Goal: Transaction & Acquisition: Purchase product/service

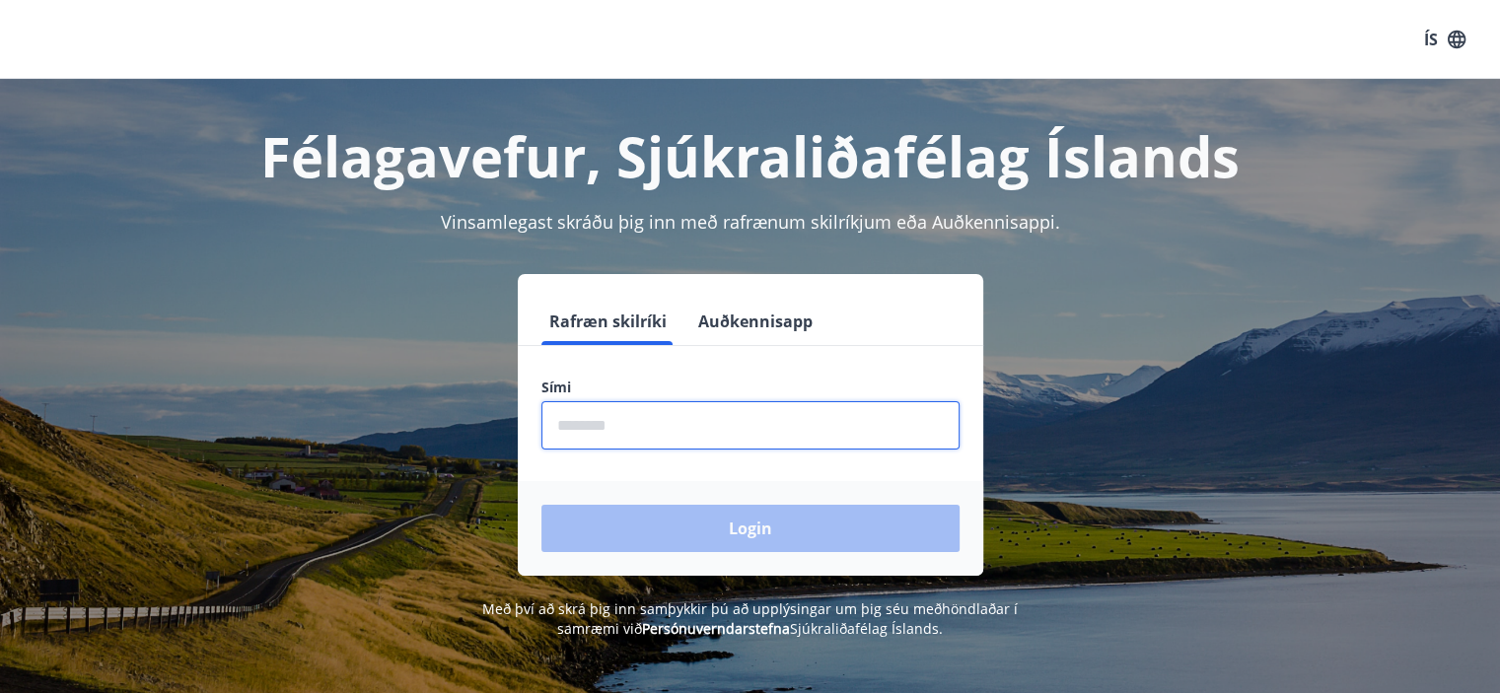
click at [591, 430] on input "phone" at bounding box center [750, 425] width 418 height 48
type input "********"
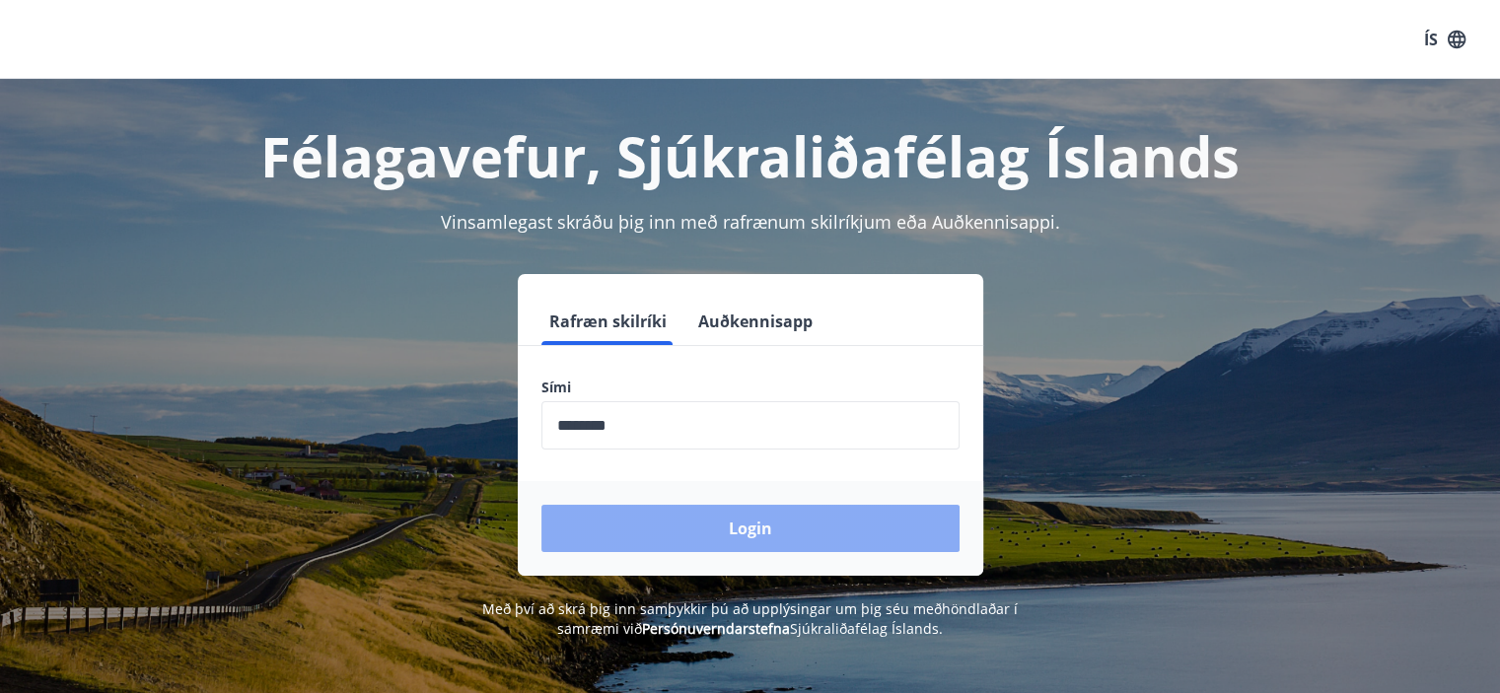
click at [734, 532] on button "Login" at bounding box center [750, 528] width 418 height 47
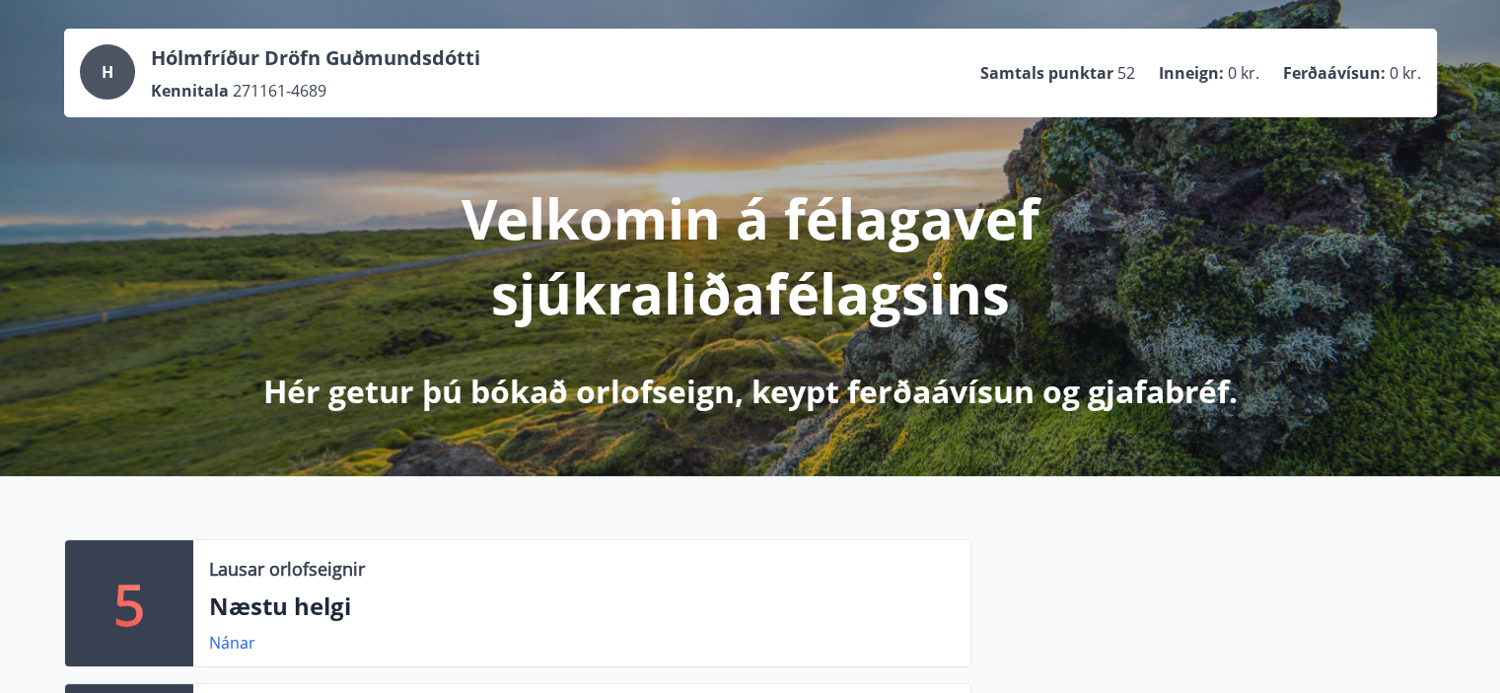
scroll to position [296, 0]
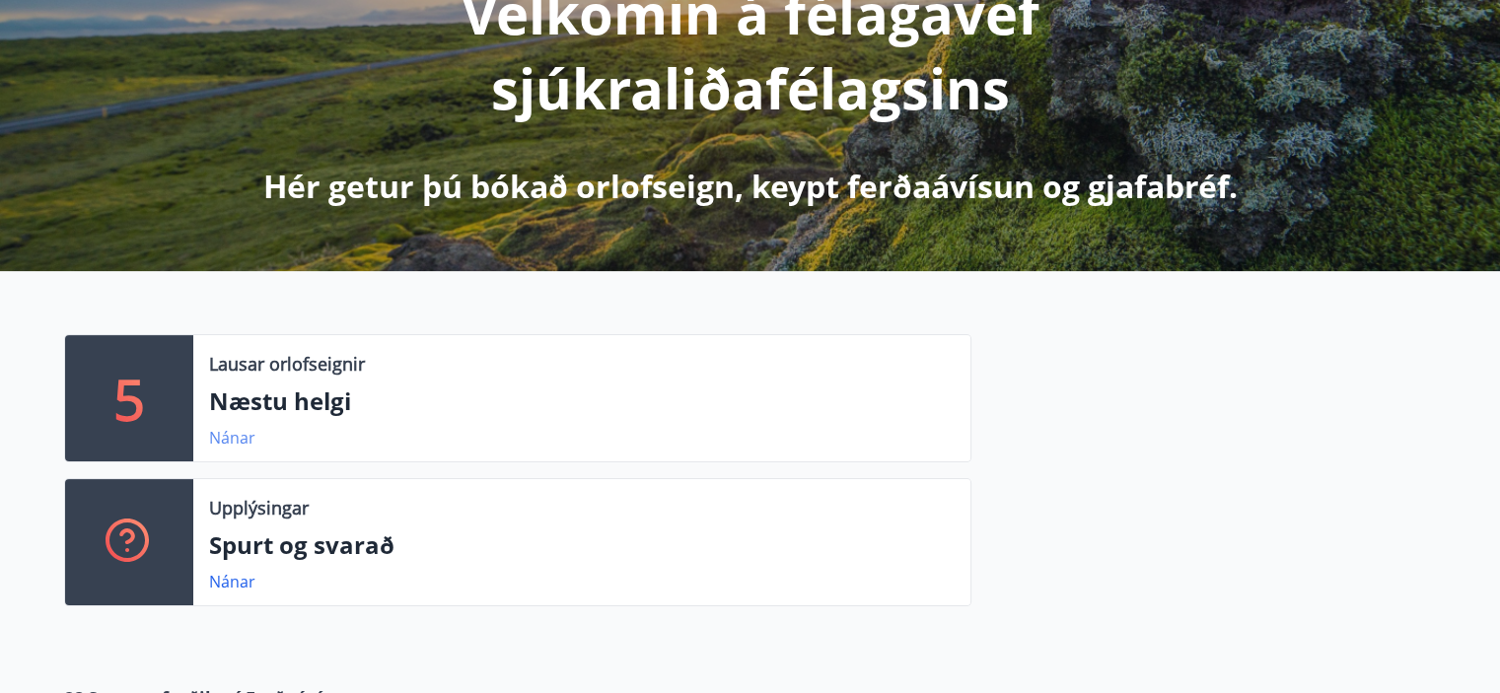
click at [230, 433] on link "Nánar" at bounding box center [232, 438] width 46 height 22
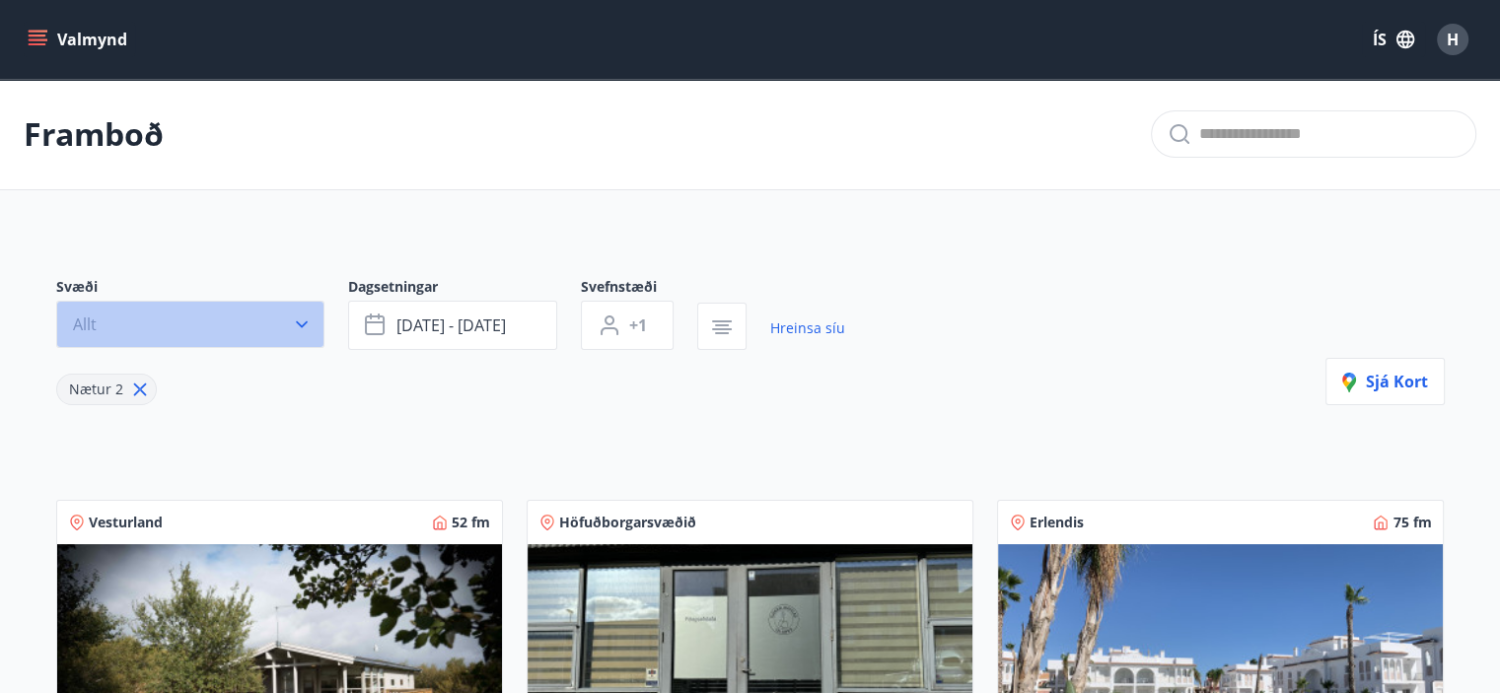
click at [312, 322] on button "Allt" at bounding box center [190, 324] width 268 height 47
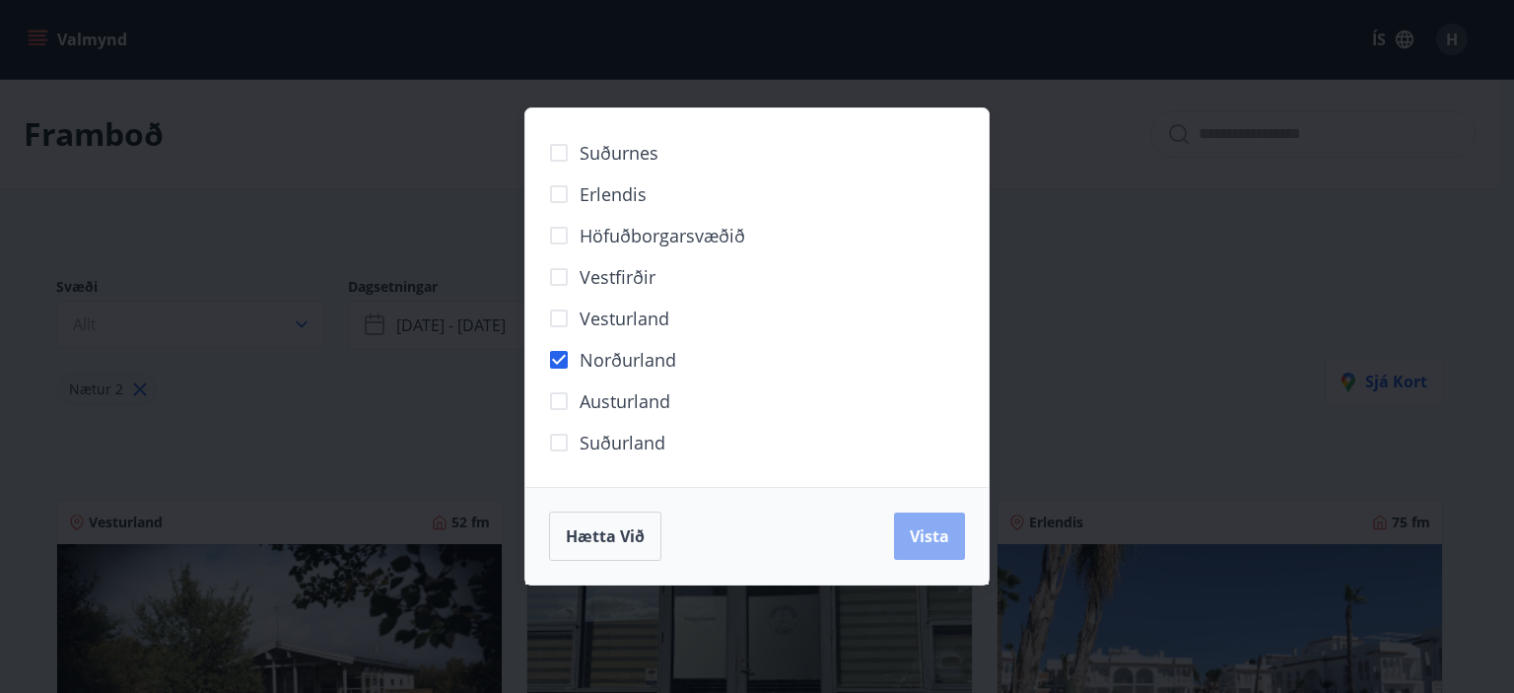
click at [931, 537] on span "Vista" at bounding box center [929, 537] width 39 height 22
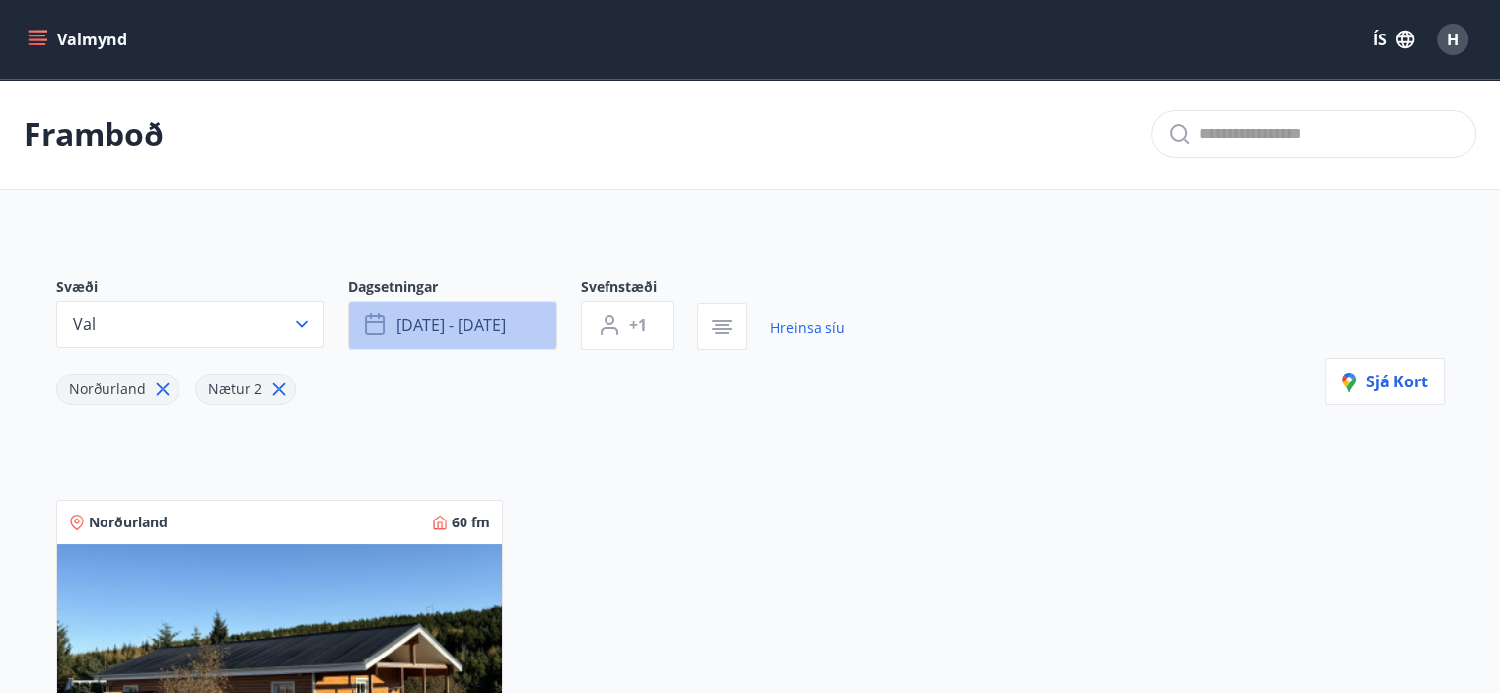
click at [371, 324] on icon "button" at bounding box center [377, 326] width 24 height 24
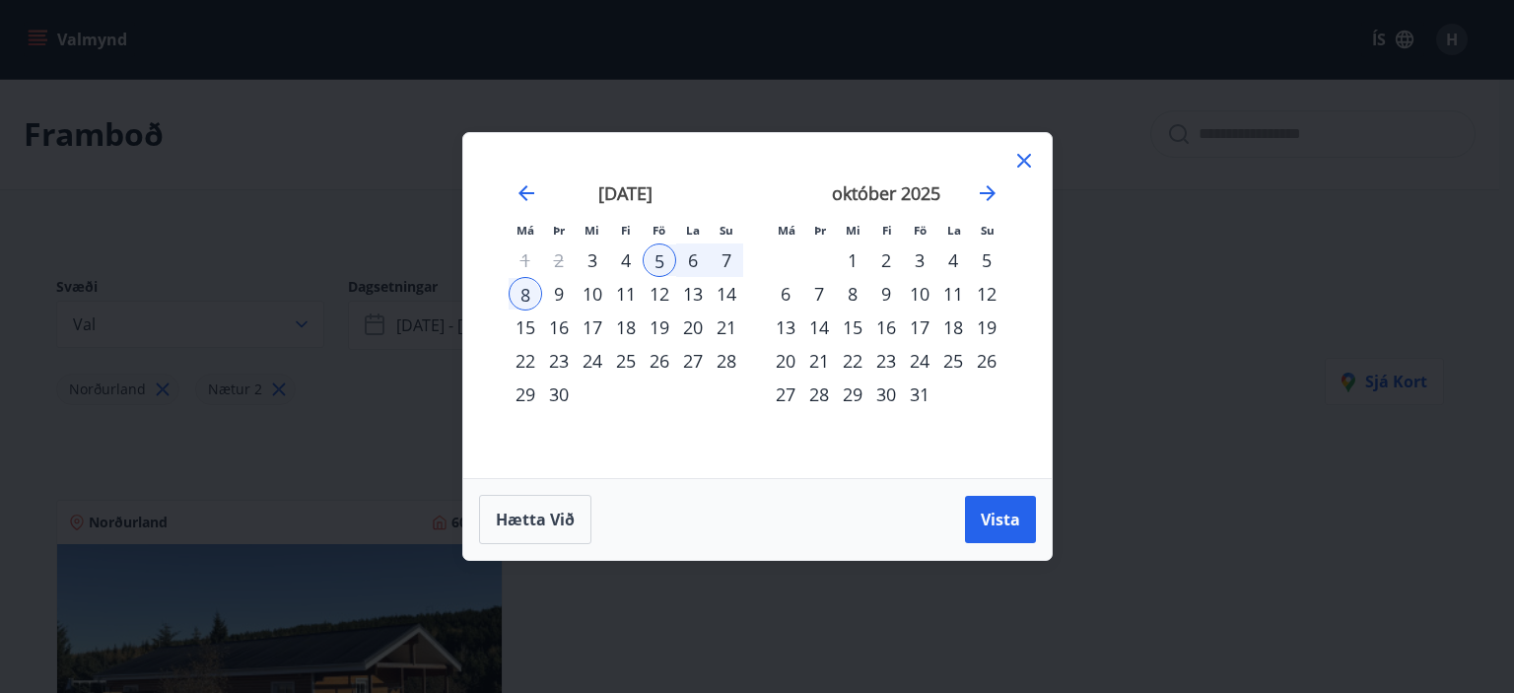
click at [958, 290] on div "11" at bounding box center [954, 294] width 34 height 34
click at [927, 290] on div "10" at bounding box center [920, 294] width 34 height 34
click at [956, 294] on div "11" at bounding box center [954, 294] width 34 height 34
click at [996, 292] on div "12" at bounding box center [987, 294] width 34 height 34
click at [917, 294] on div "10" at bounding box center [920, 294] width 34 height 34
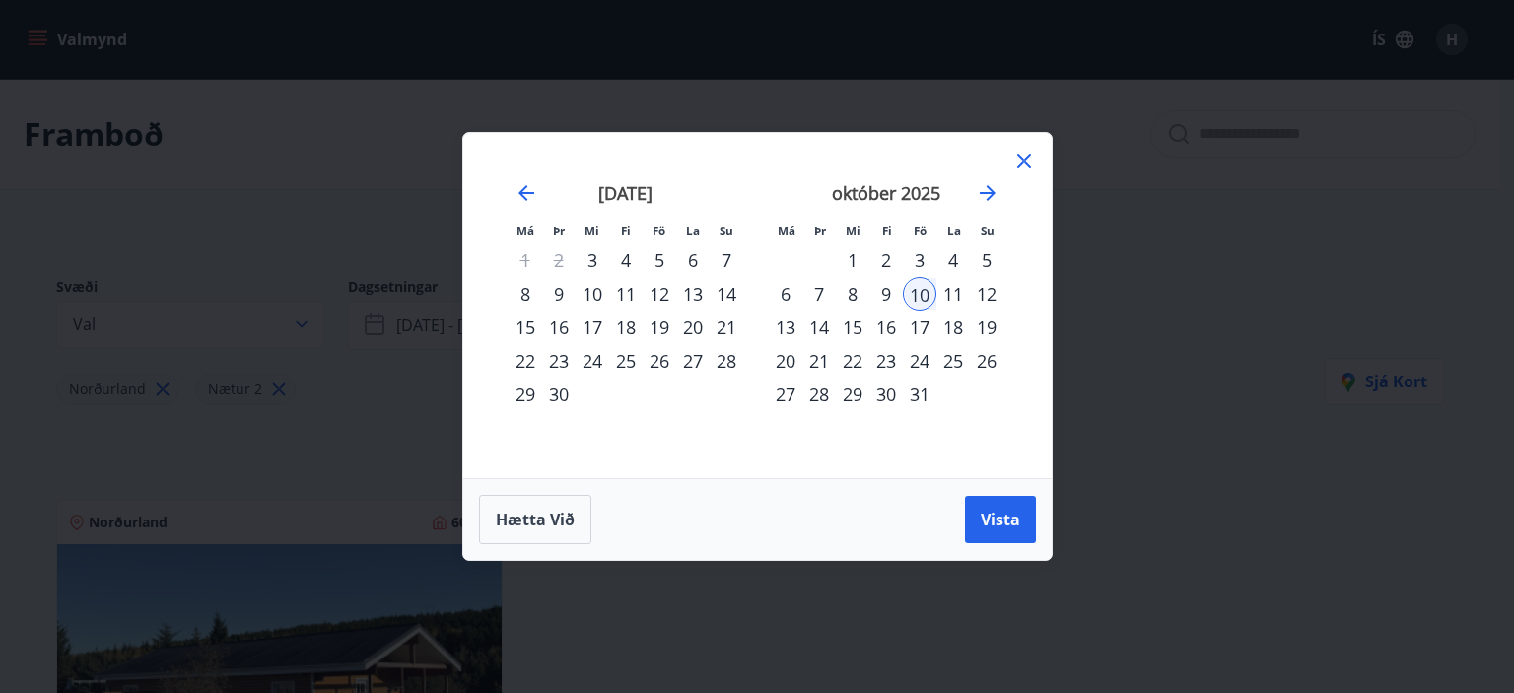
click at [788, 329] on div "13" at bounding box center [786, 328] width 34 height 34
click at [983, 508] on button "Vista" at bounding box center [1000, 519] width 71 height 47
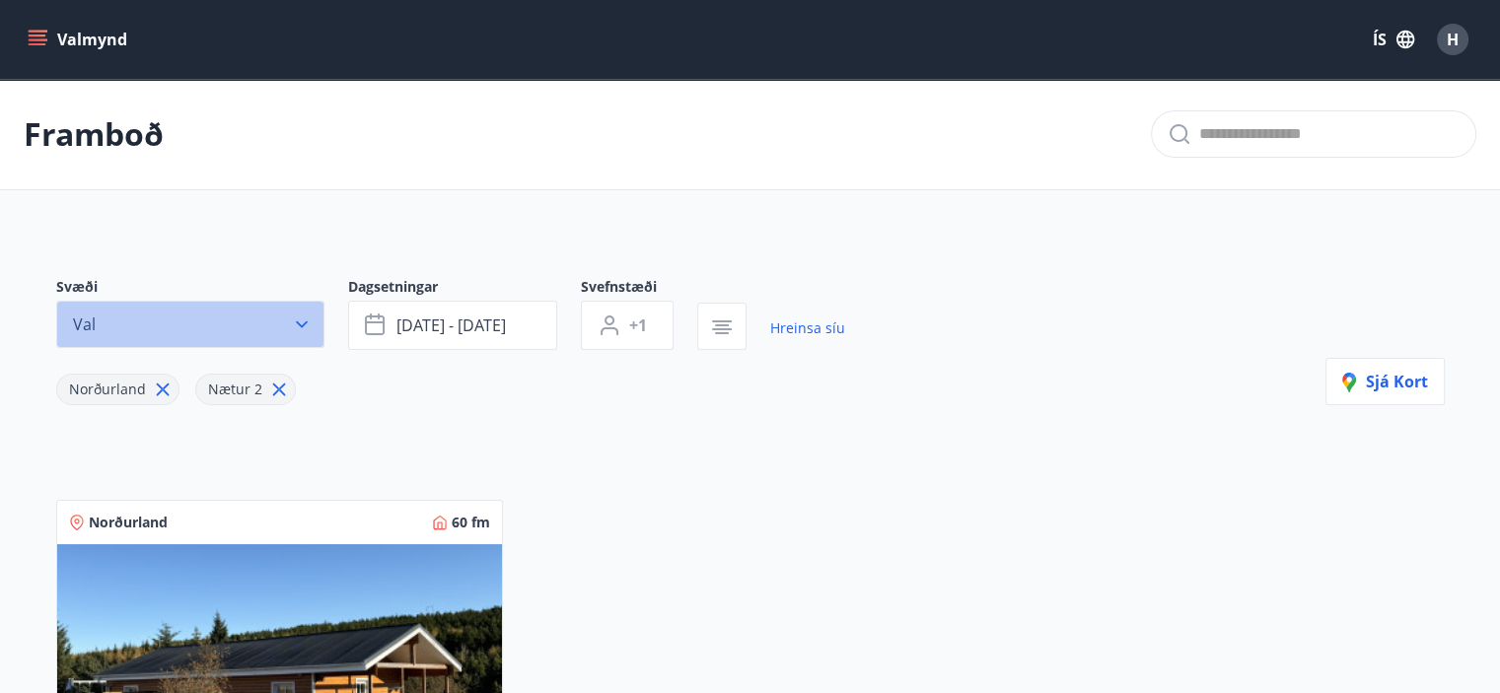
click at [304, 326] on icon "button" at bounding box center [302, 325] width 20 height 20
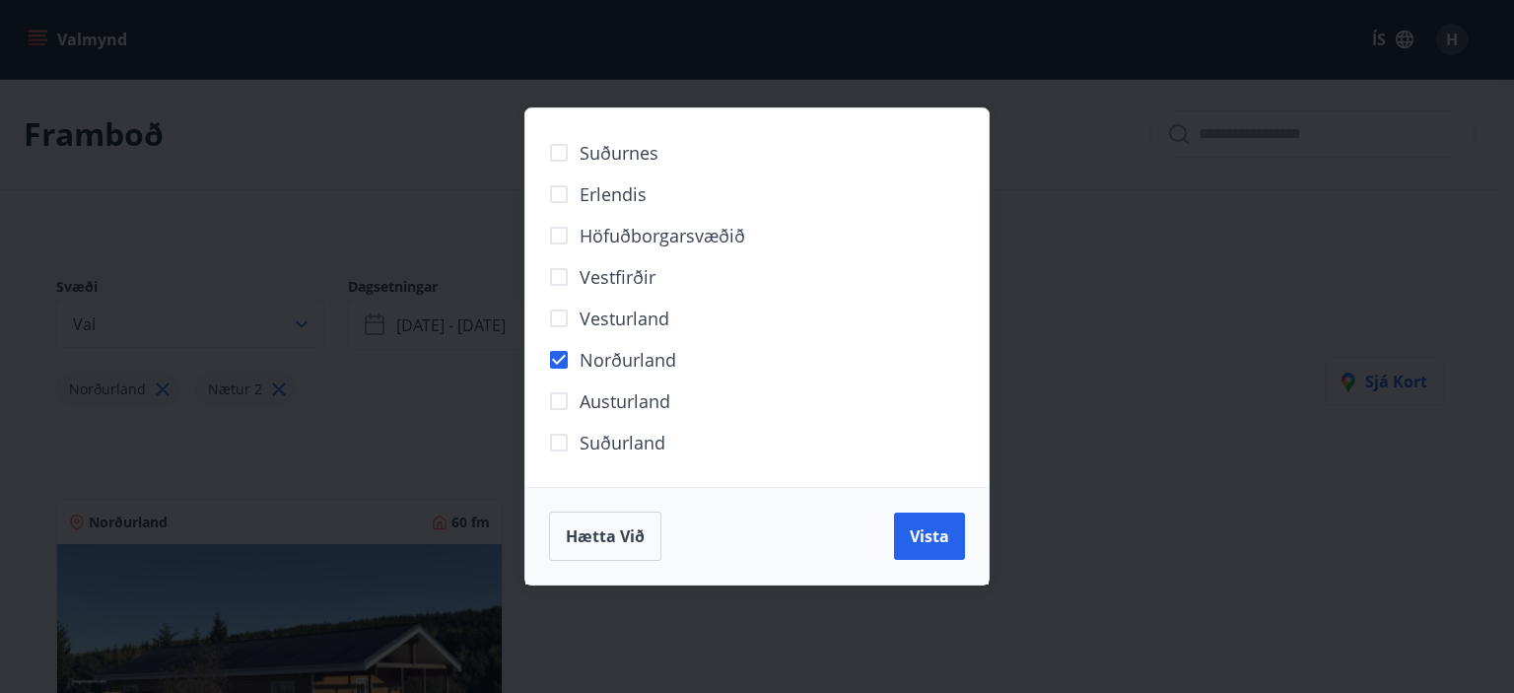
click at [928, 535] on span "Vista" at bounding box center [929, 537] width 39 height 22
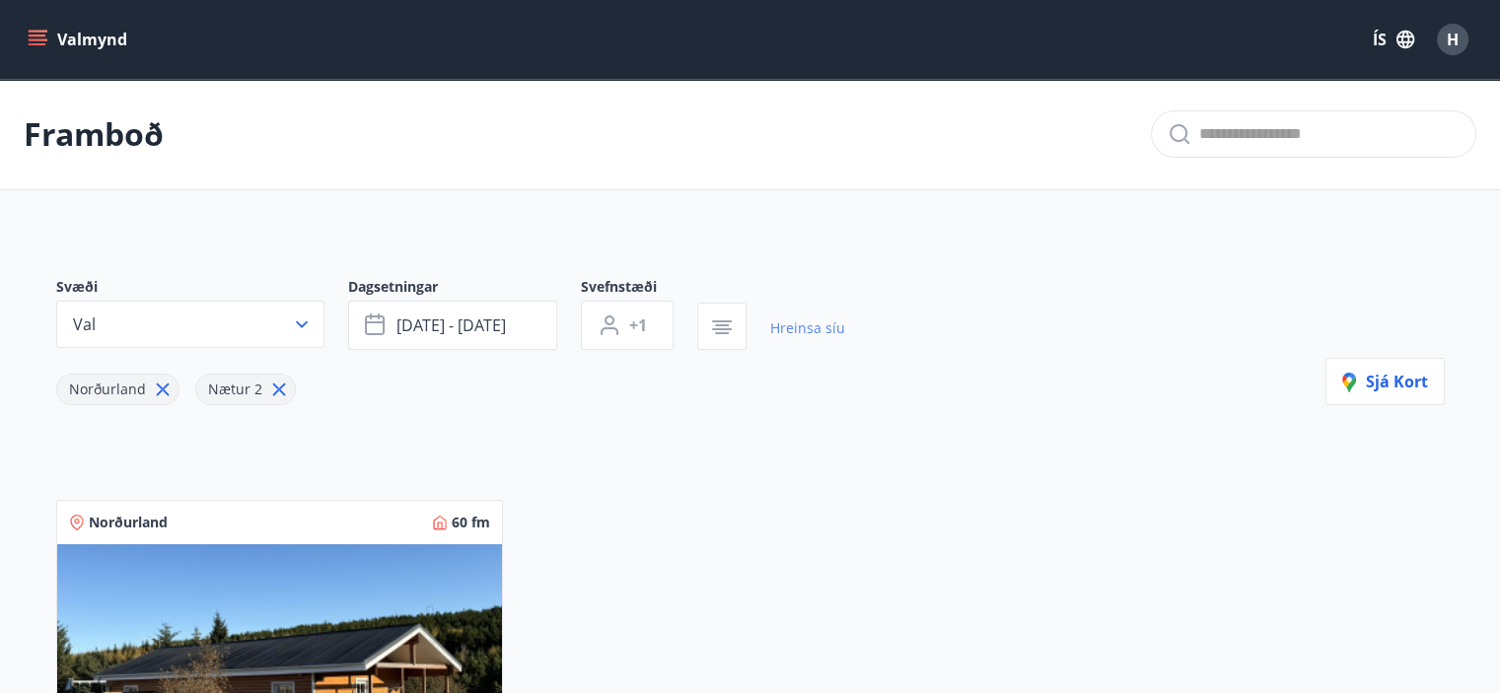
click at [785, 325] on link "Hreinsa síu" at bounding box center [807, 328] width 75 height 43
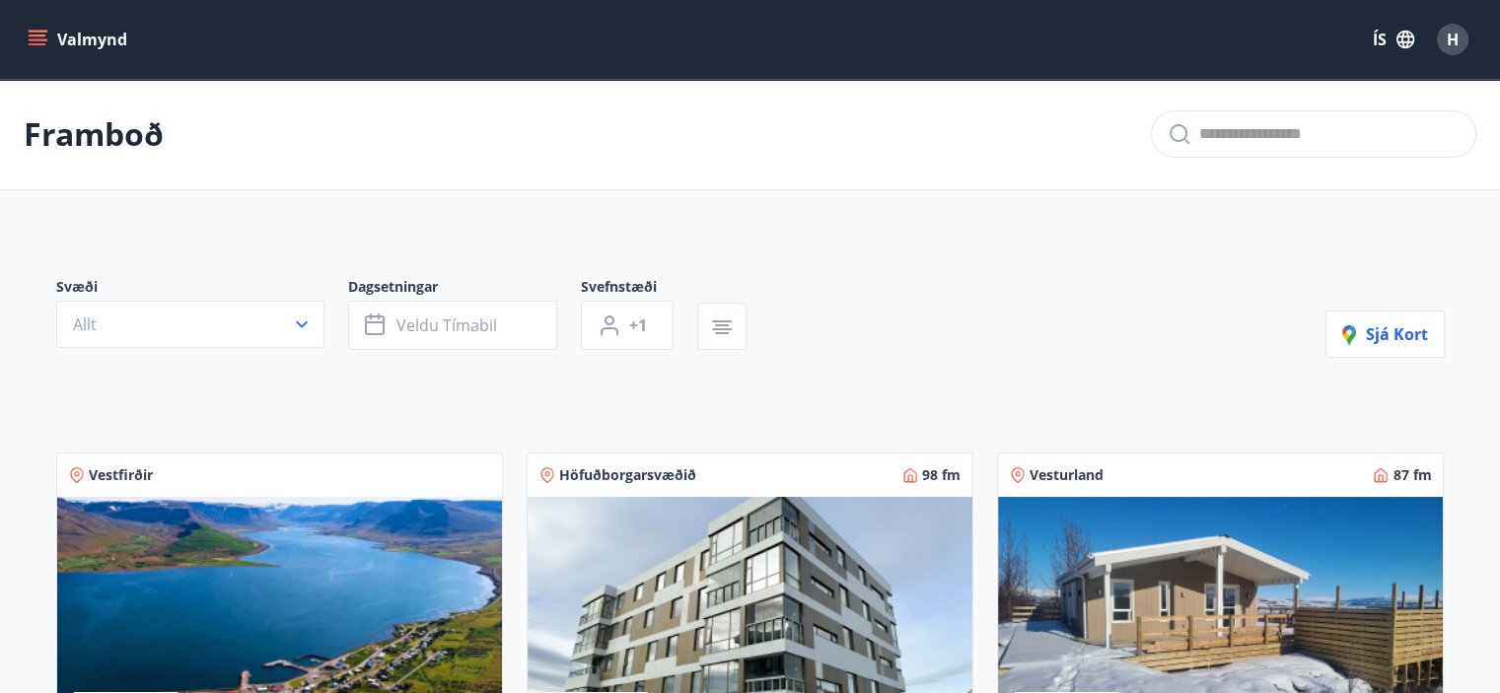
type input "*"
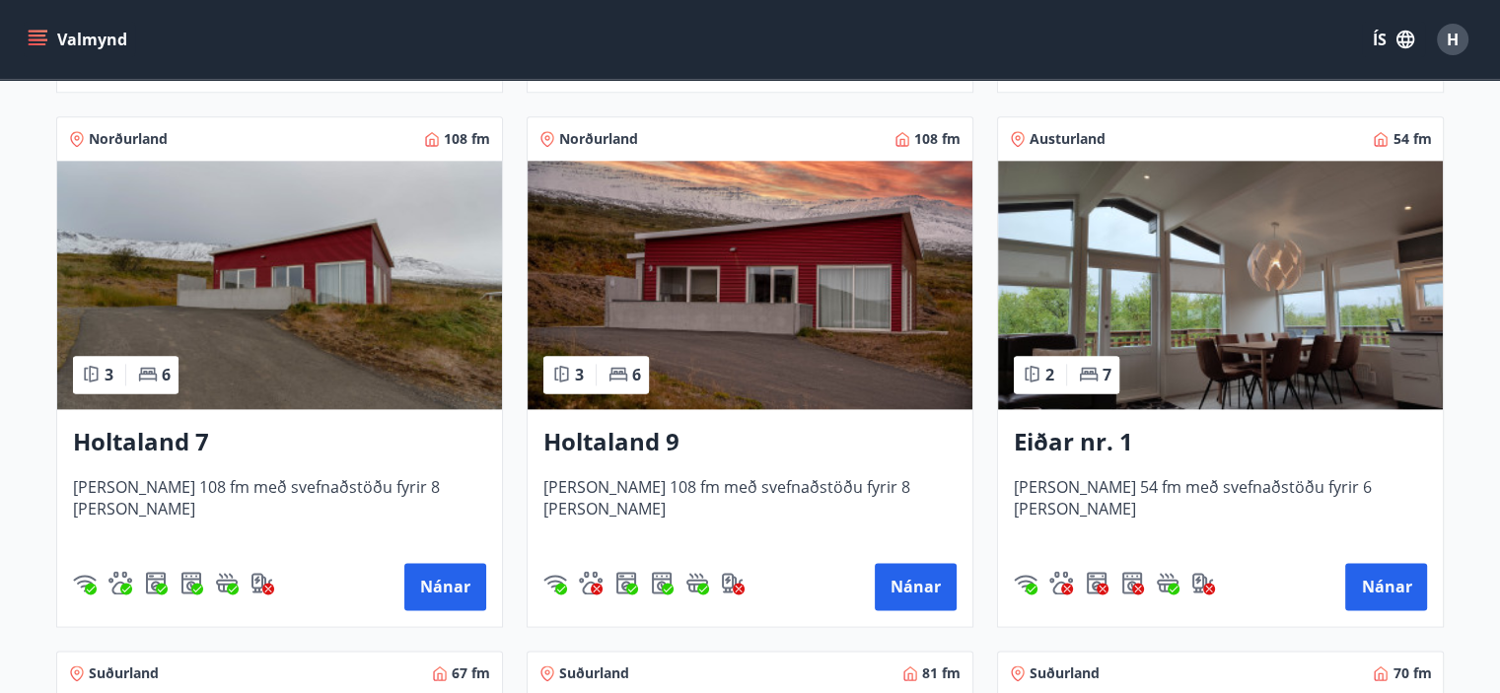
scroll to position [2564, 0]
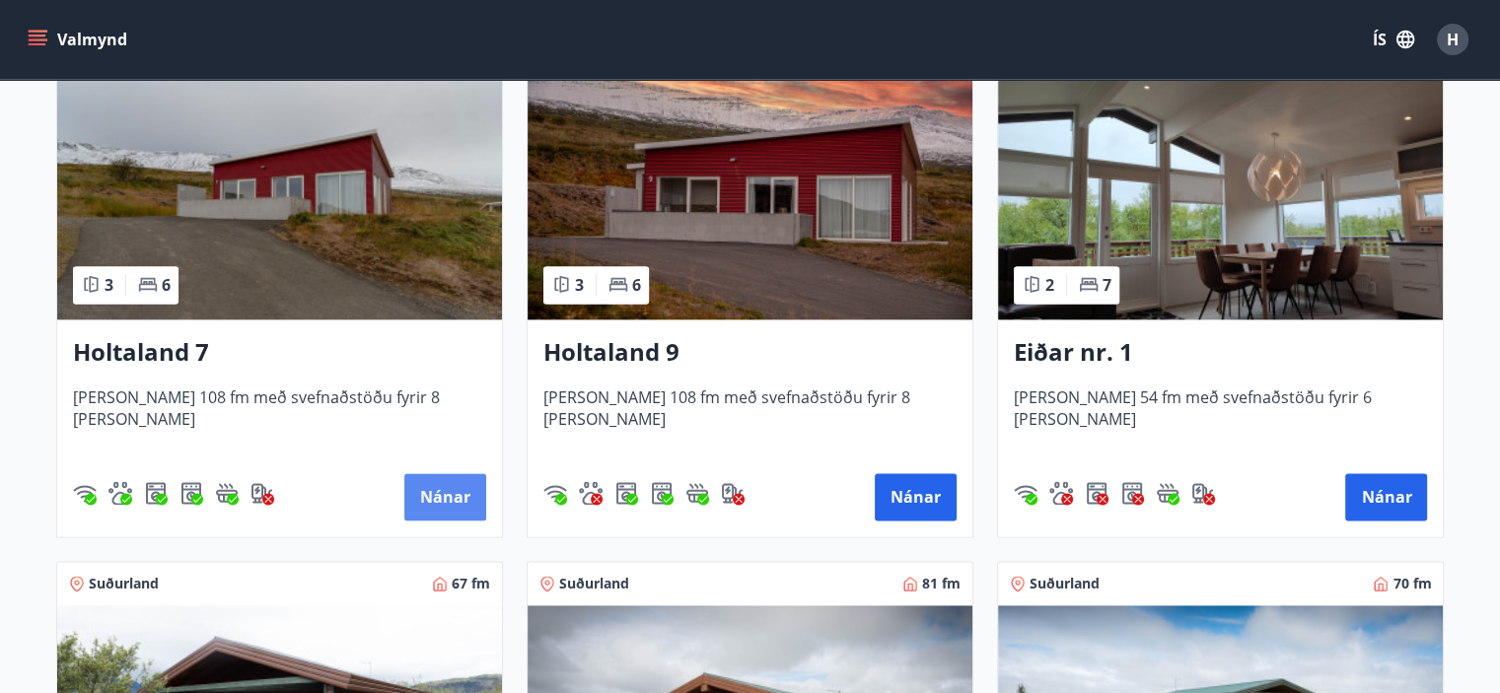
click at [447, 500] on button "Nánar" at bounding box center [445, 496] width 82 height 47
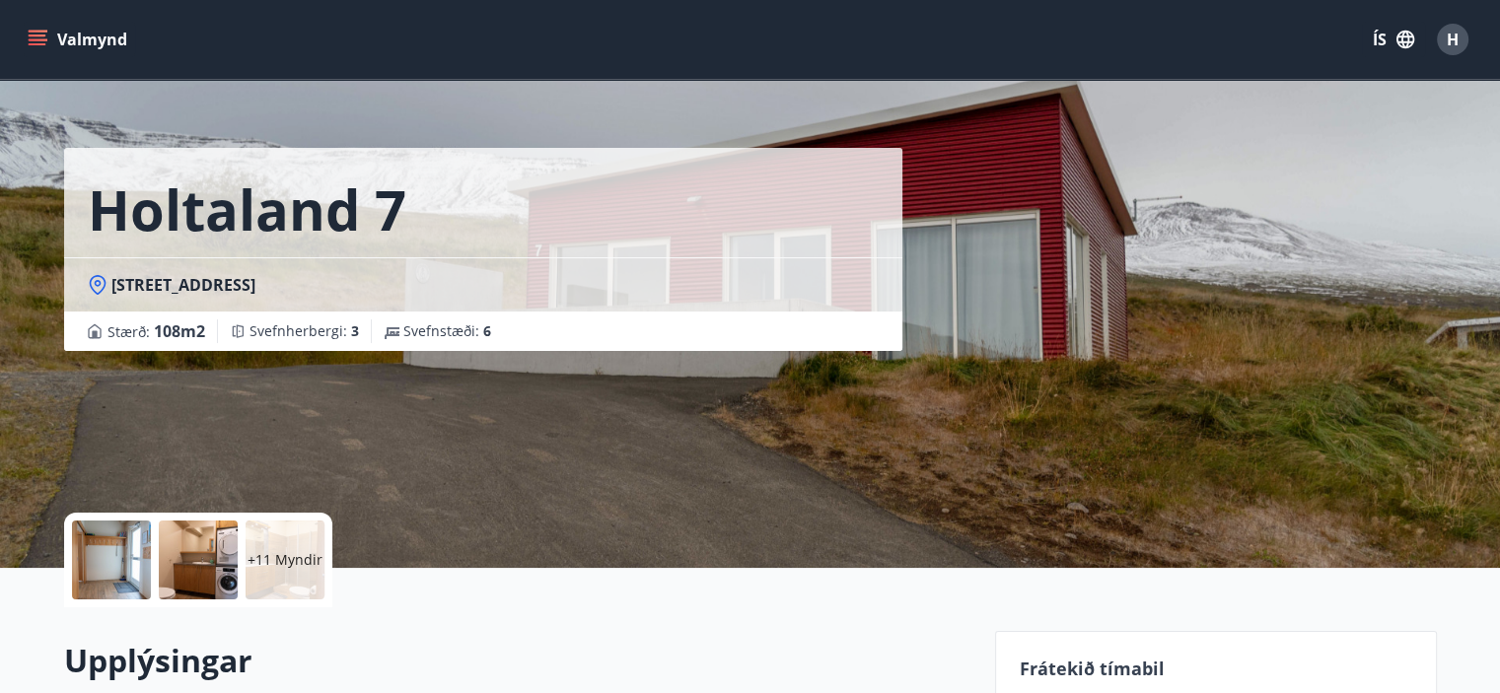
scroll to position [394, 0]
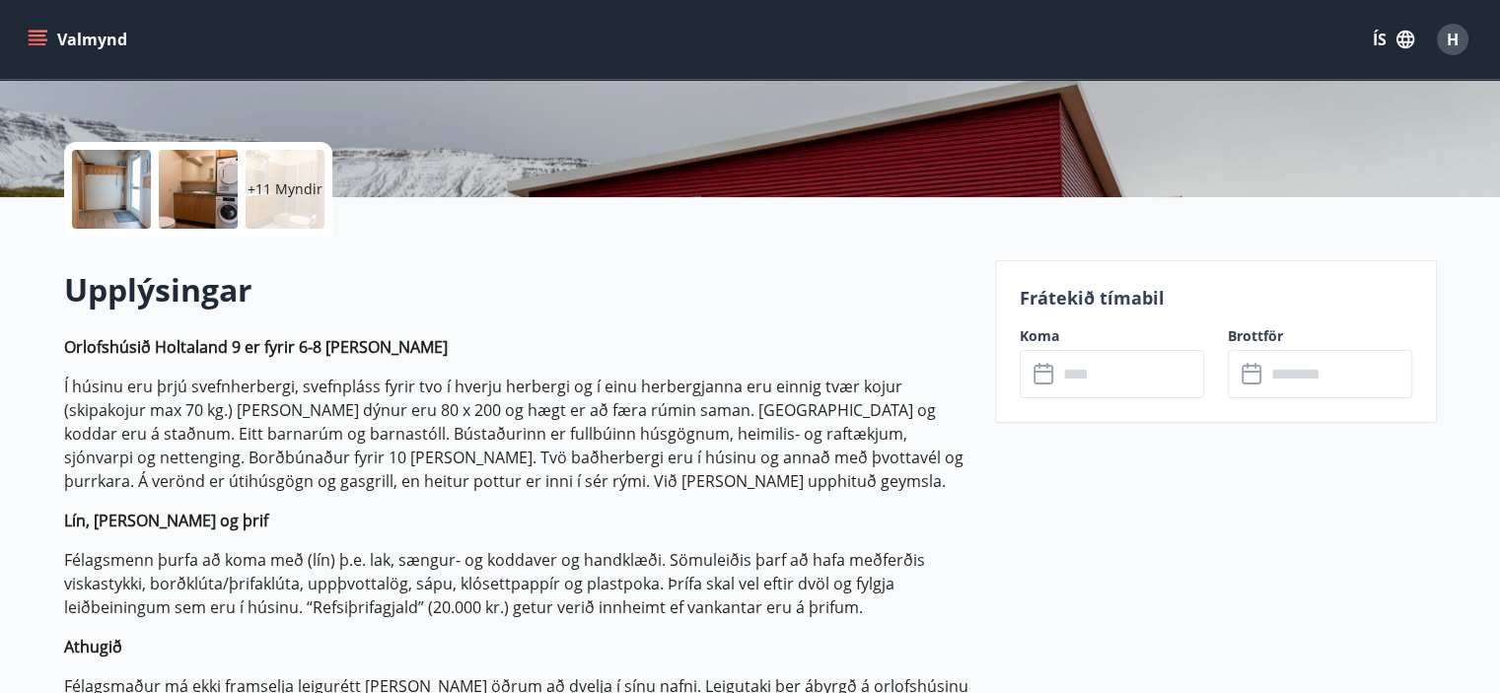
click at [1053, 378] on icon at bounding box center [1045, 375] width 24 height 24
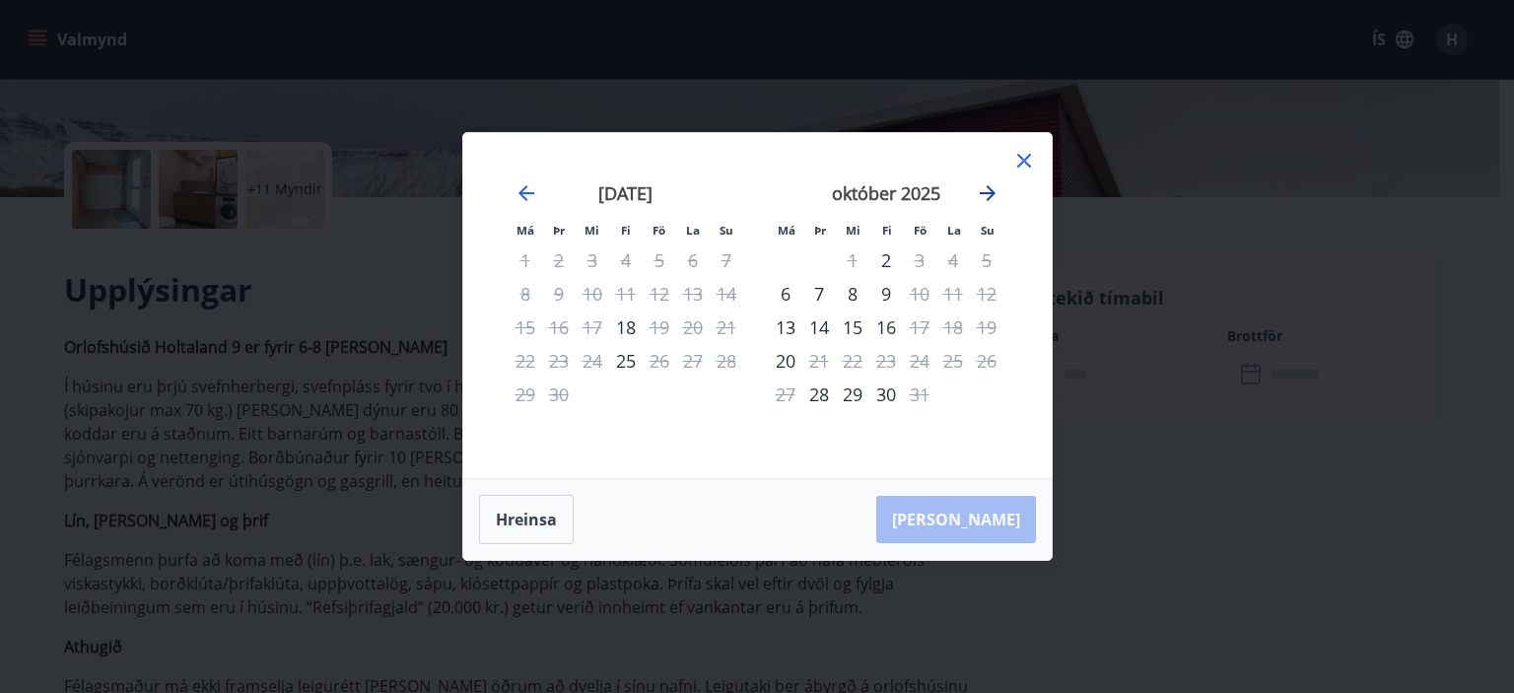
click at [989, 192] on icon "Move forward to switch to the next month." at bounding box center [988, 193] width 24 height 24
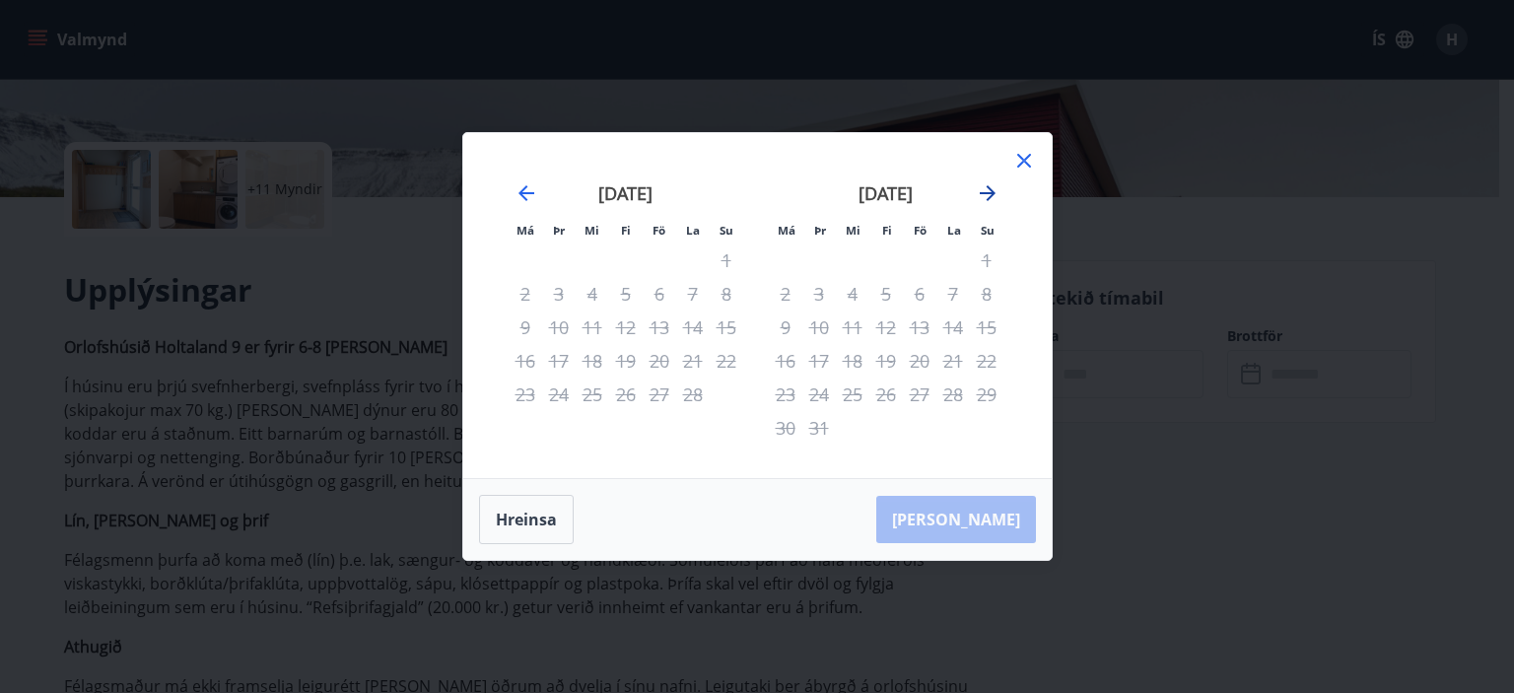
click at [989, 192] on icon "Move forward to switch to the next month." at bounding box center [988, 193] width 24 height 24
click at [1021, 157] on icon at bounding box center [1025, 161] width 24 height 24
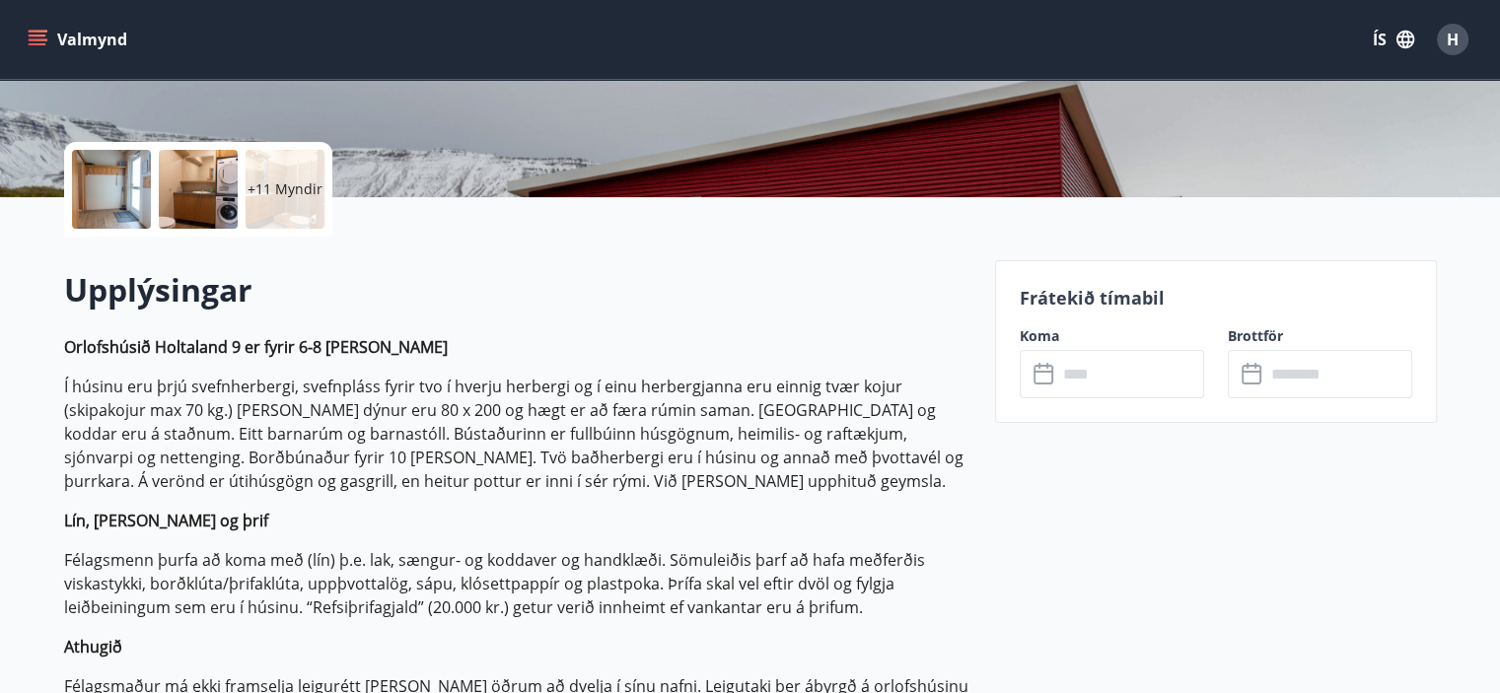
scroll to position [0, 0]
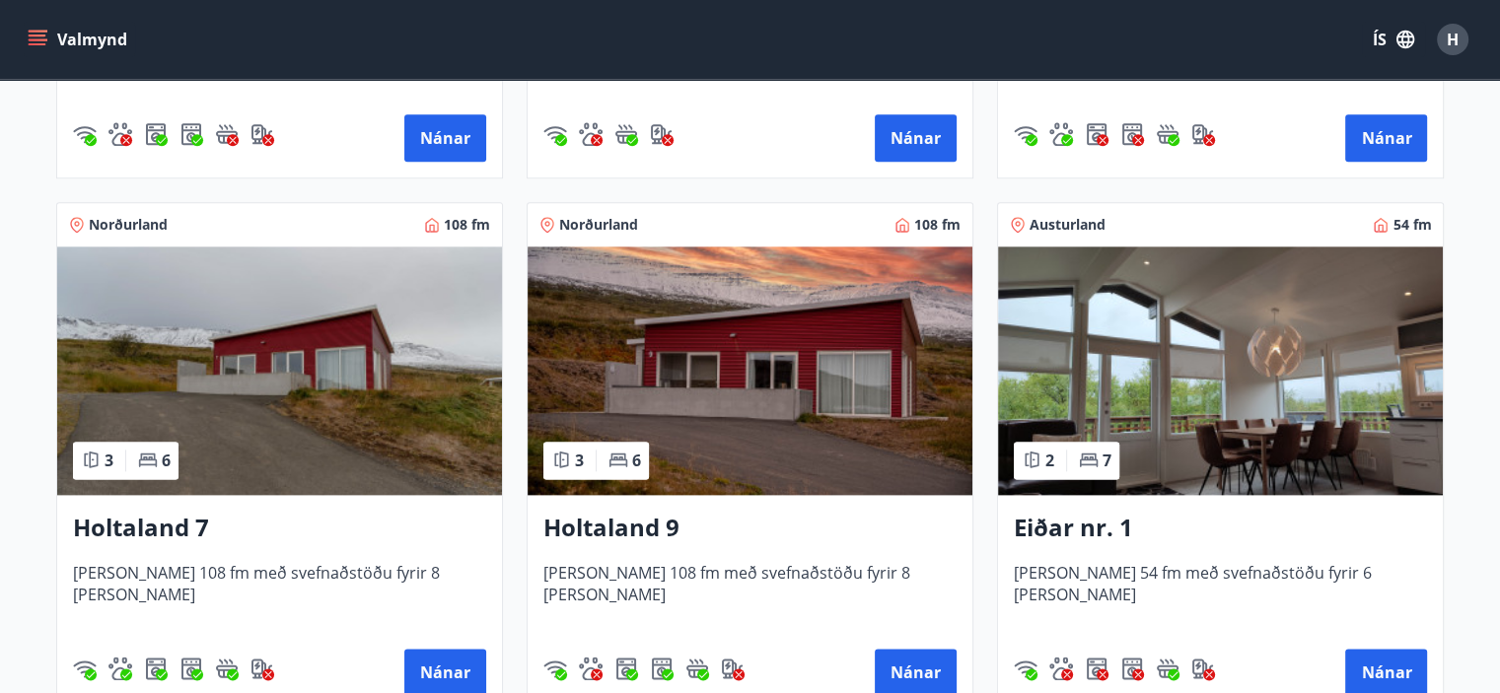
scroll to position [2465, 0]
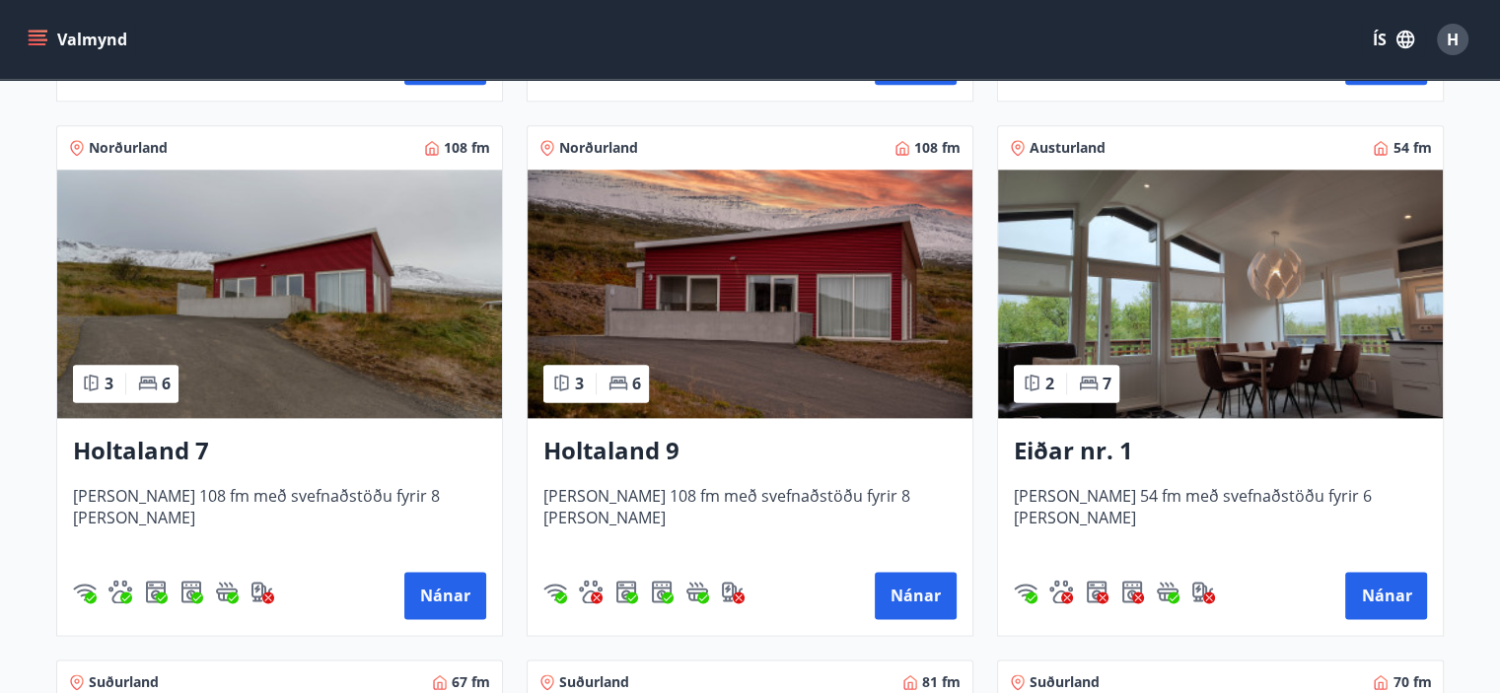
click at [608, 447] on h3 "Holtaland 9" at bounding box center [749, 451] width 413 height 35
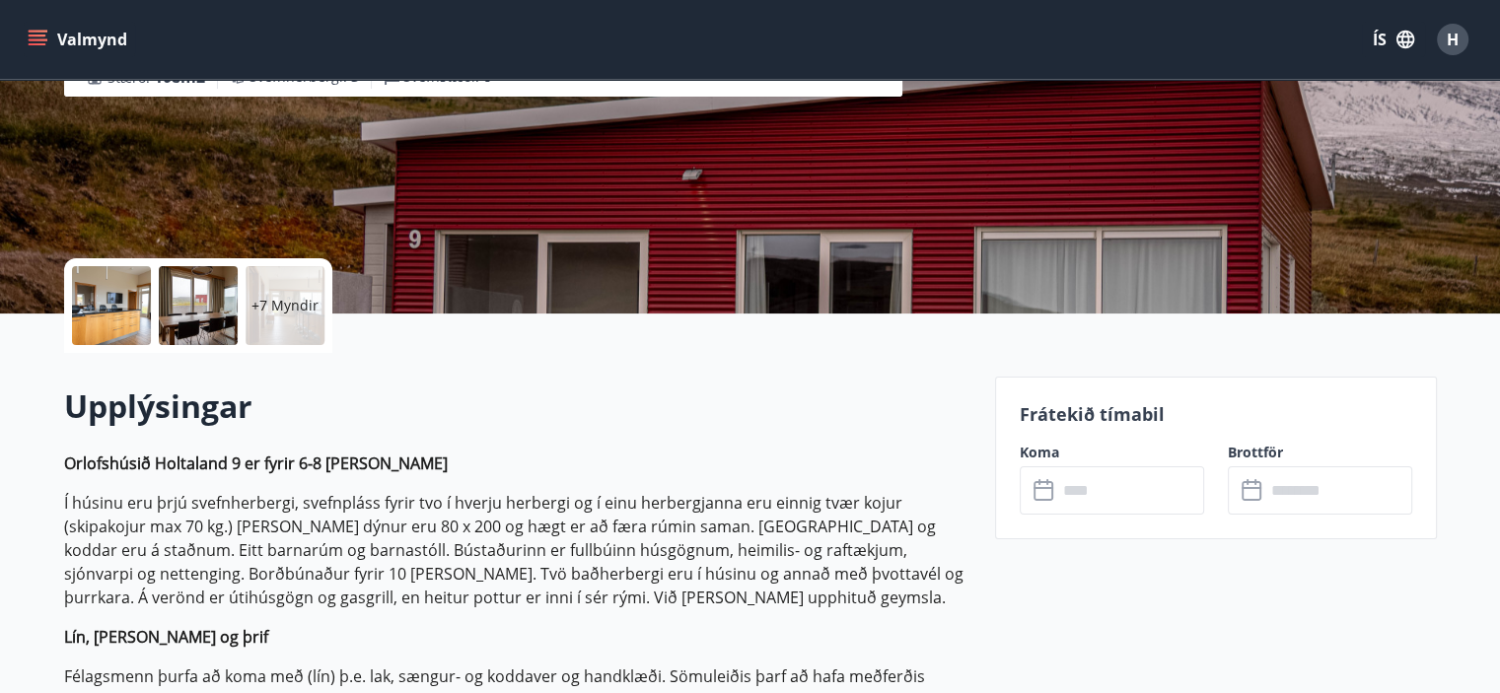
scroll to position [296, 0]
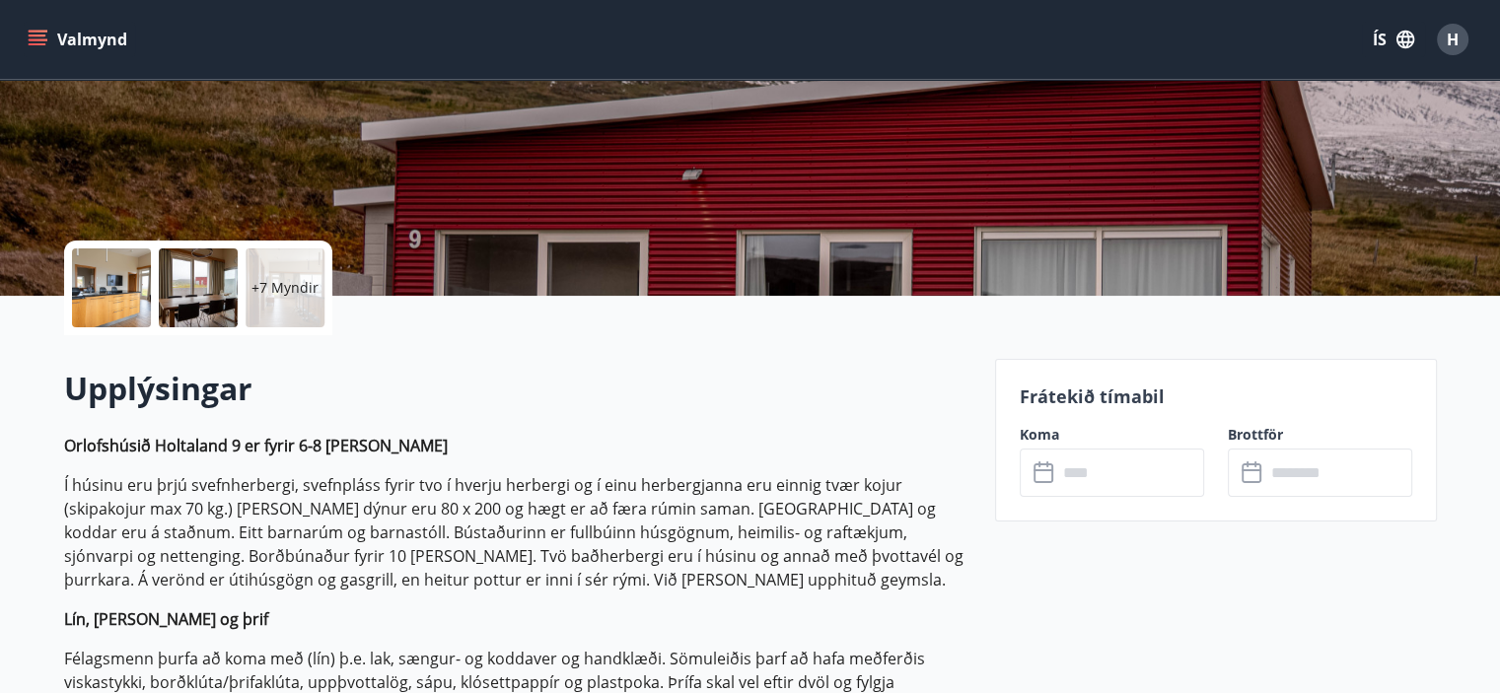
click at [1049, 469] on icon at bounding box center [1043, 470] width 20 height 2
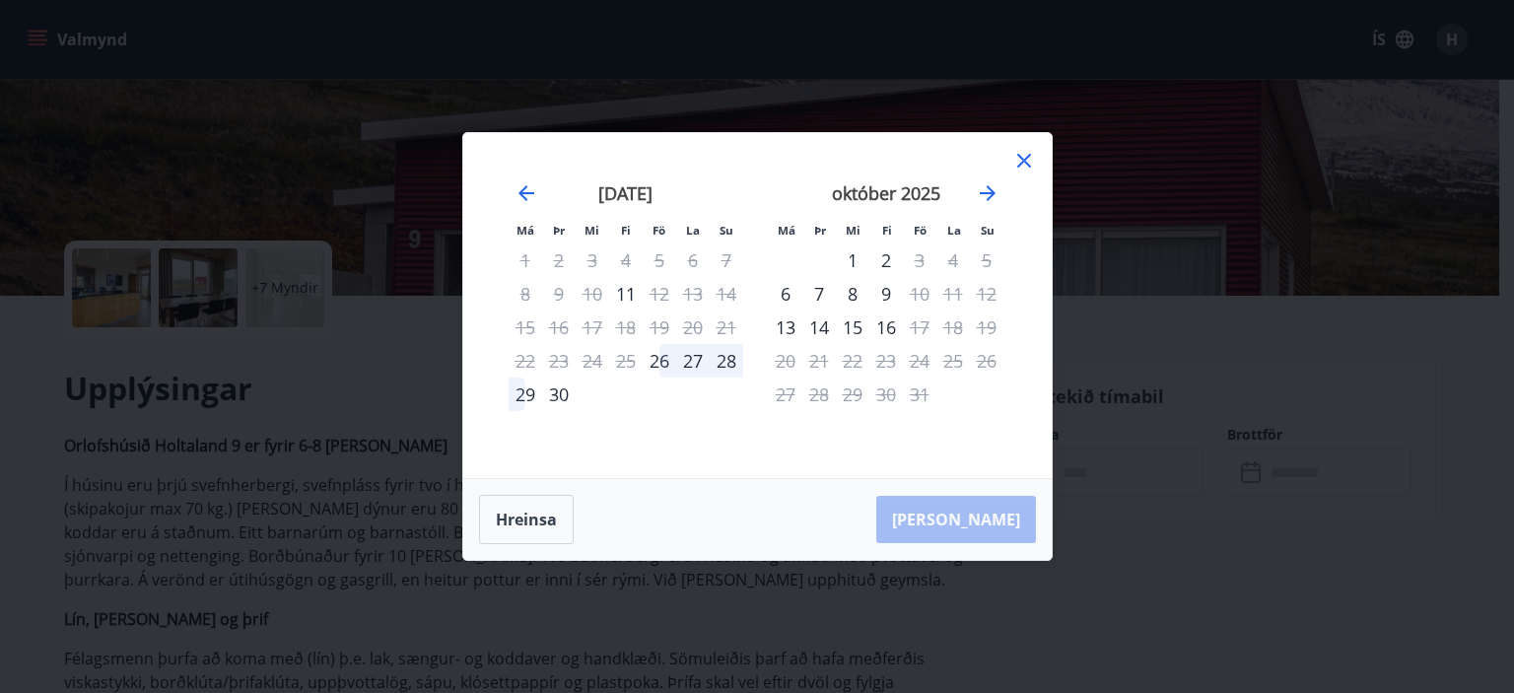
click at [1028, 158] on icon at bounding box center [1025, 161] width 24 height 24
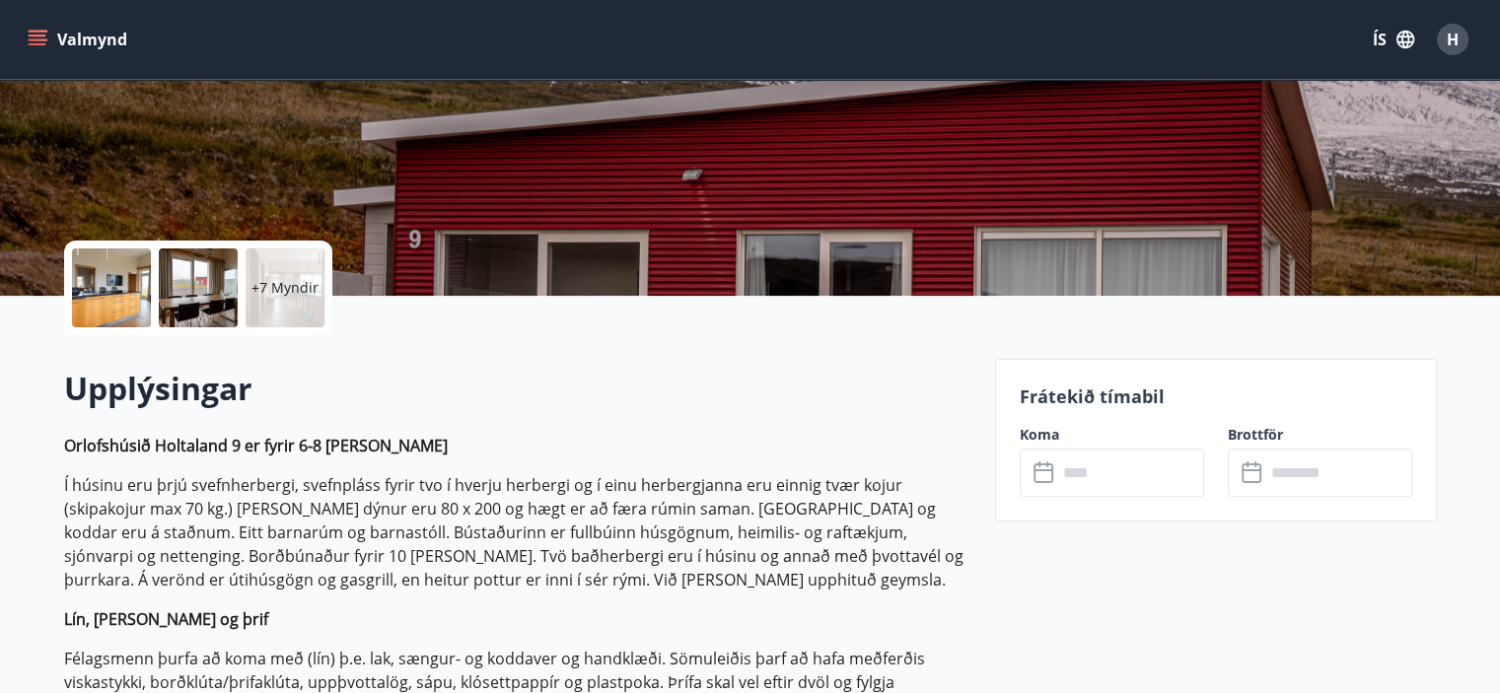
click at [1076, 480] on input "text" at bounding box center [1130, 473] width 147 height 48
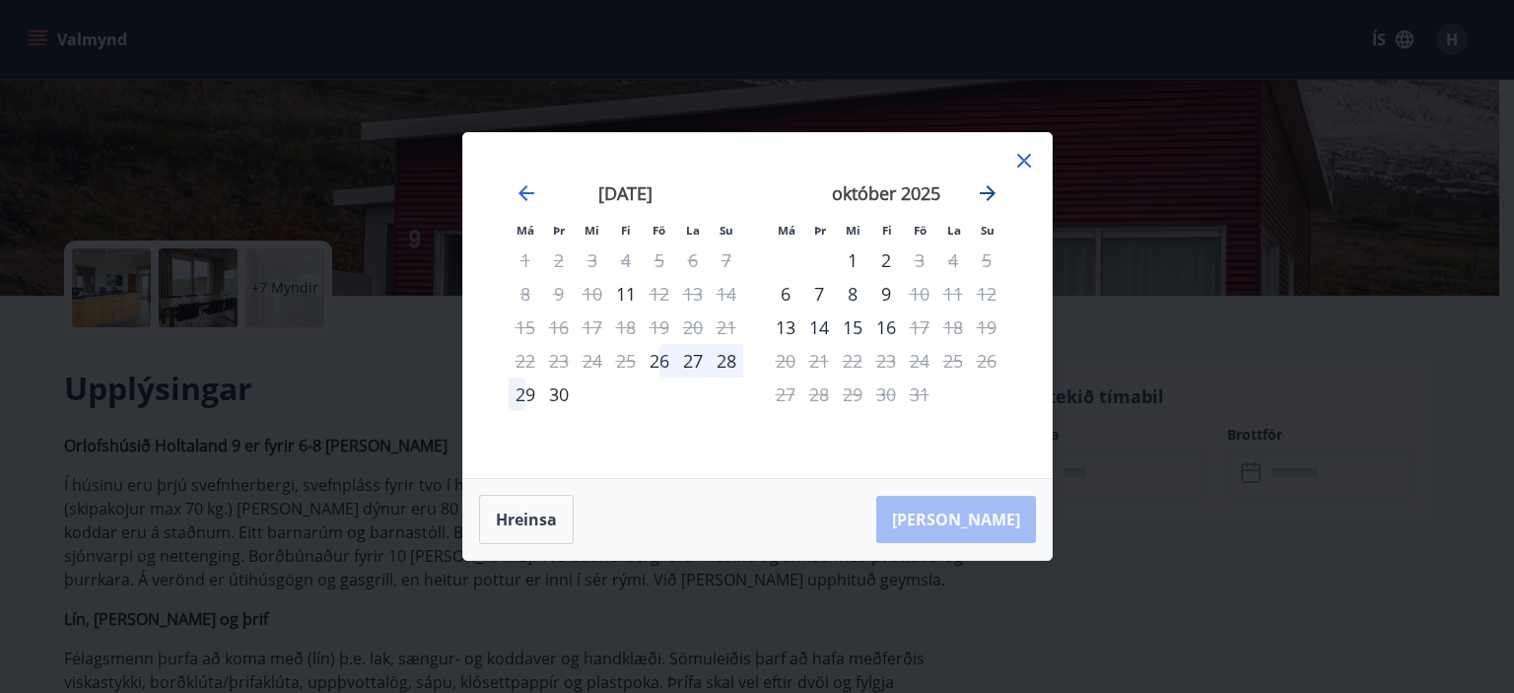
click at [984, 190] on icon "Move forward to switch to the next month." at bounding box center [988, 193] width 24 height 24
click at [1025, 155] on icon at bounding box center [1025, 161] width 24 height 24
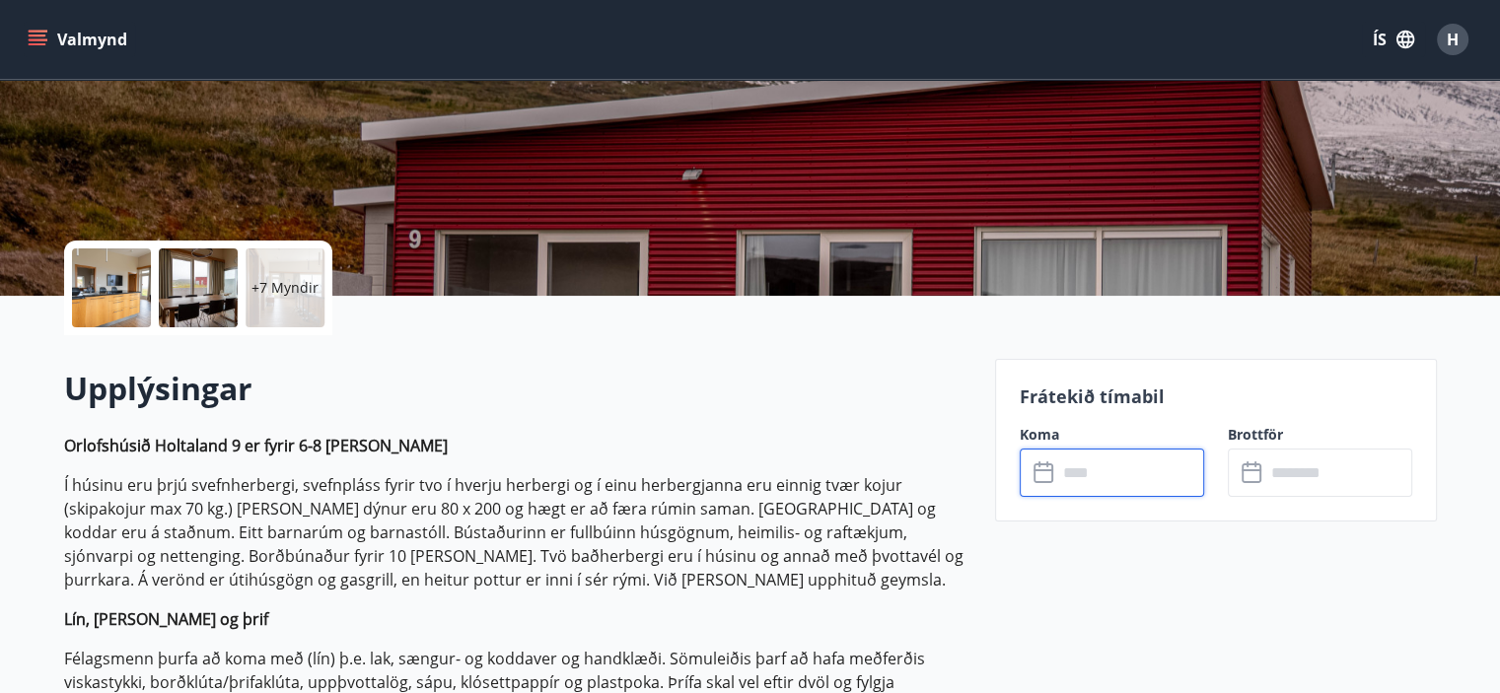
click at [1080, 471] on input "text" at bounding box center [1130, 473] width 147 height 48
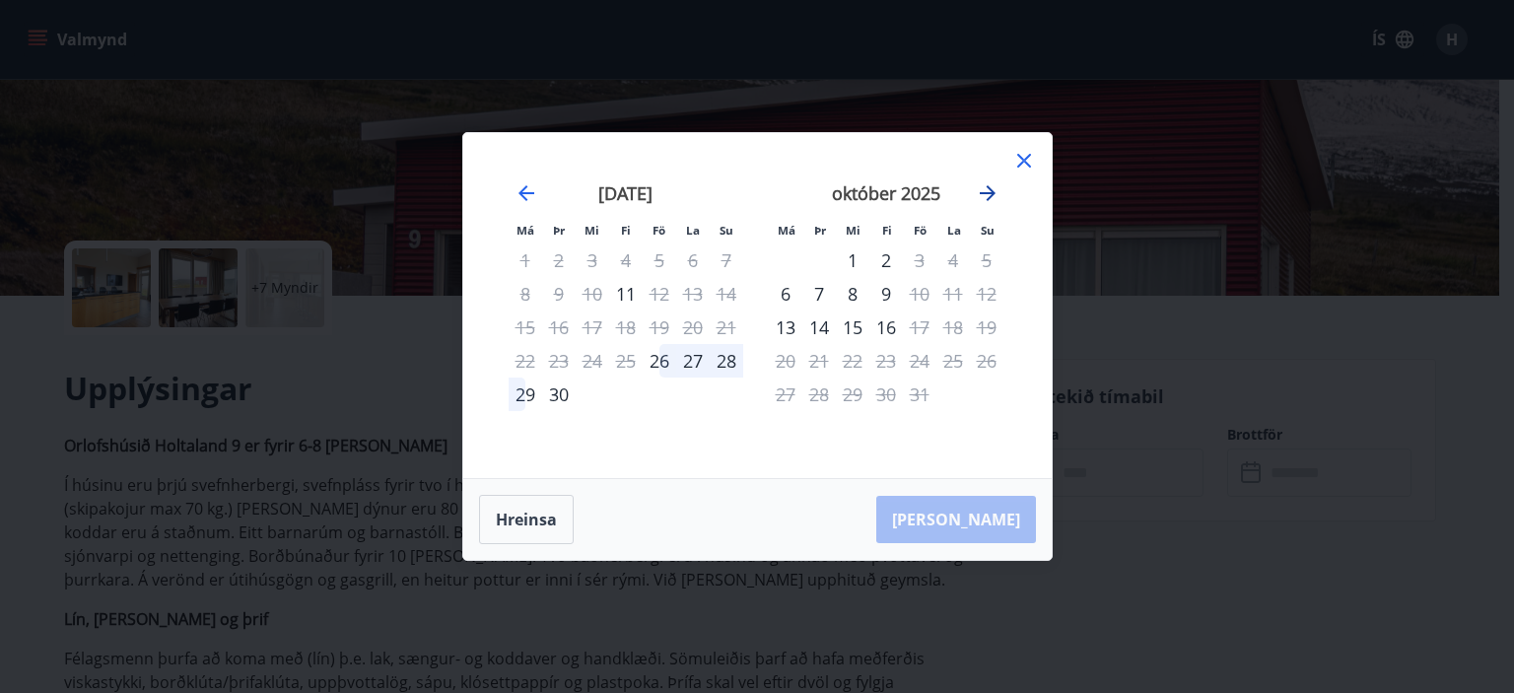
click at [991, 191] on icon "Move forward to switch to the next month." at bounding box center [988, 193] width 16 height 16
click at [525, 185] on icon "Move backward to switch to the previous month." at bounding box center [527, 193] width 24 height 24
click at [987, 193] on icon "Move forward to switch to the next month." at bounding box center [988, 193] width 16 height 16
click at [522, 192] on icon "Move backward to switch to the previous month." at bounding box center [527, 193] width 16 height 16
click at [1019, 162] on icon at bounding box center [1025, 161] width 24 height 24
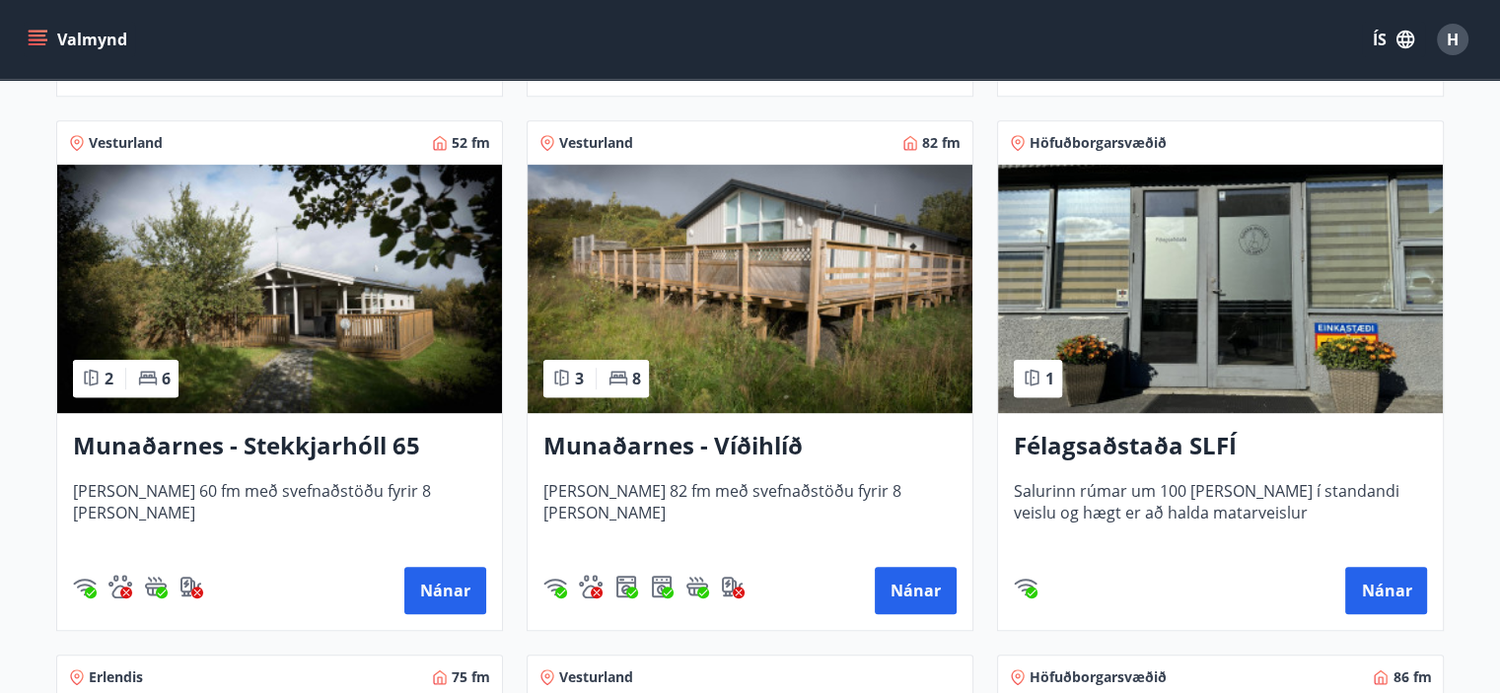
scroll to position [887, 0]
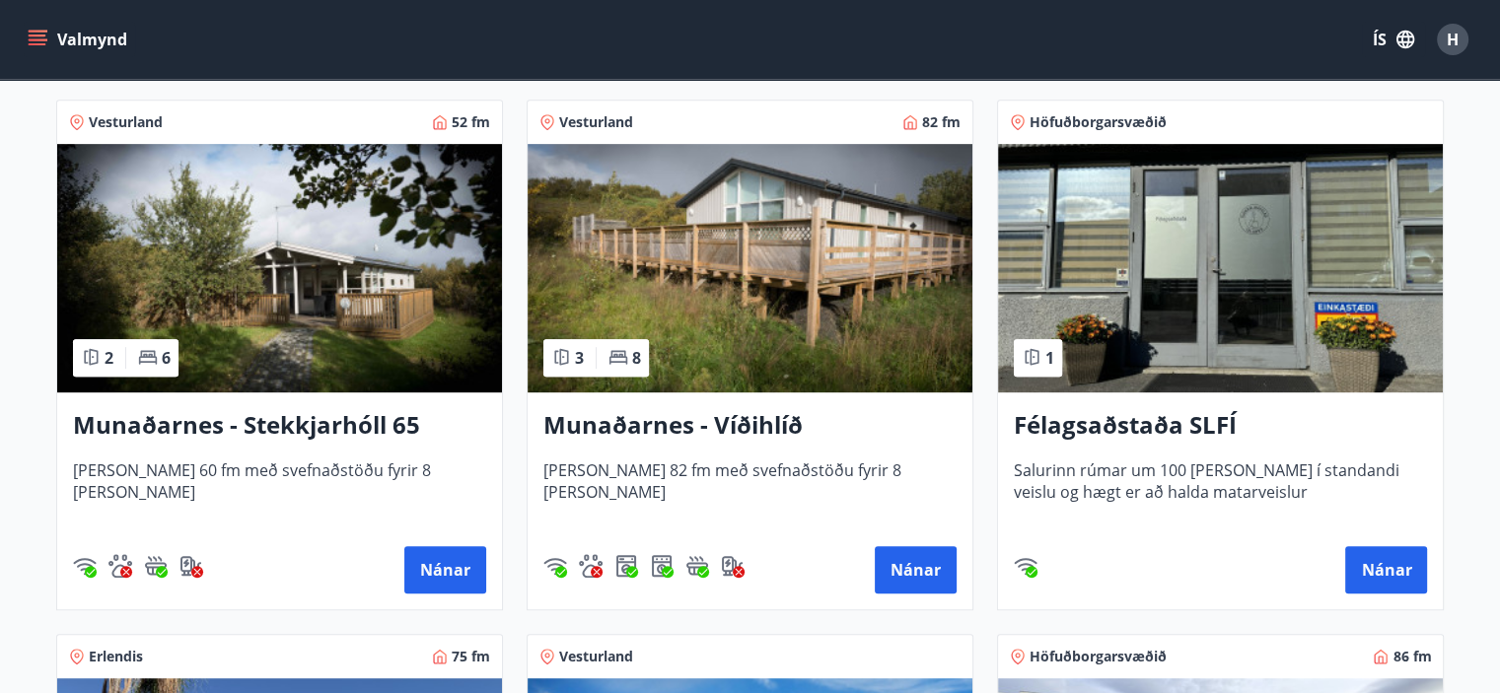
click at [669, 426] on h3 "Munaðarnes - Víðihlíð" at bounding box center [749, 425] width 413 height 35
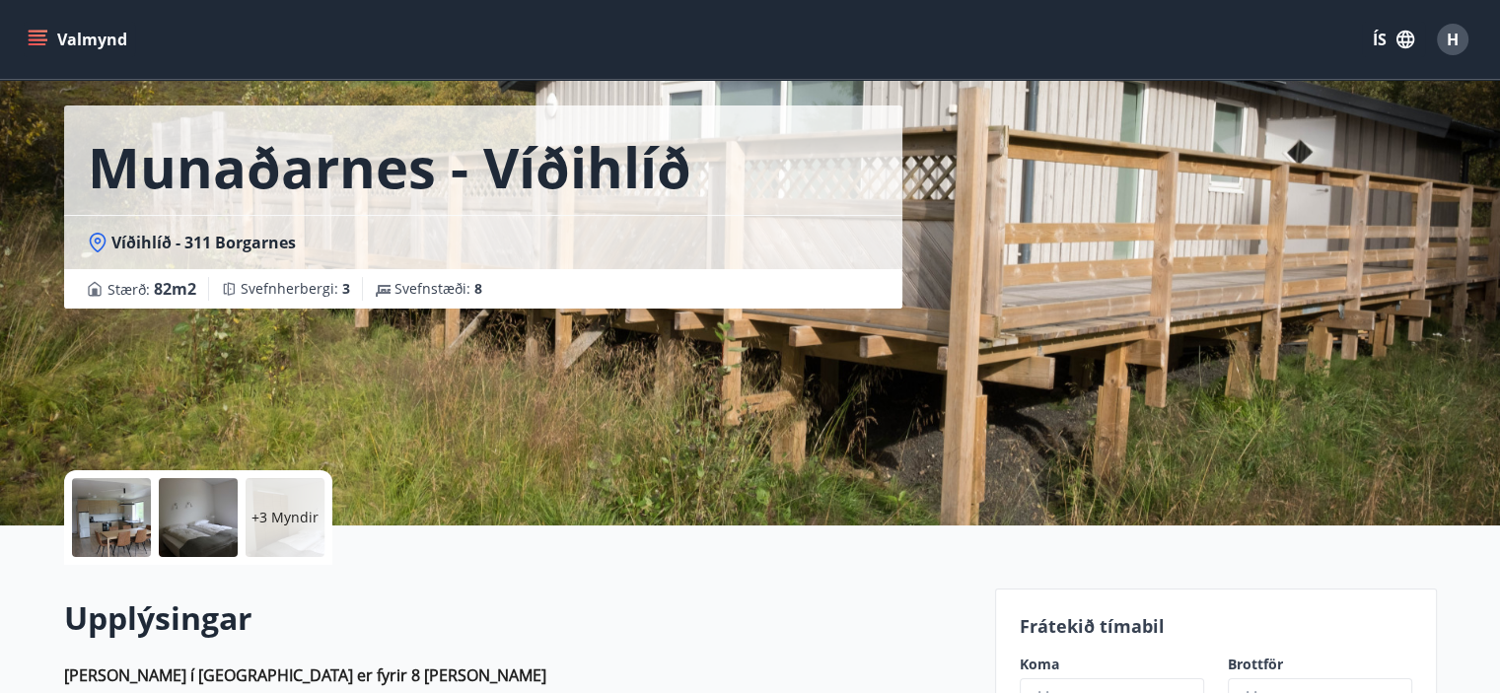
scroll to position [493, 0]
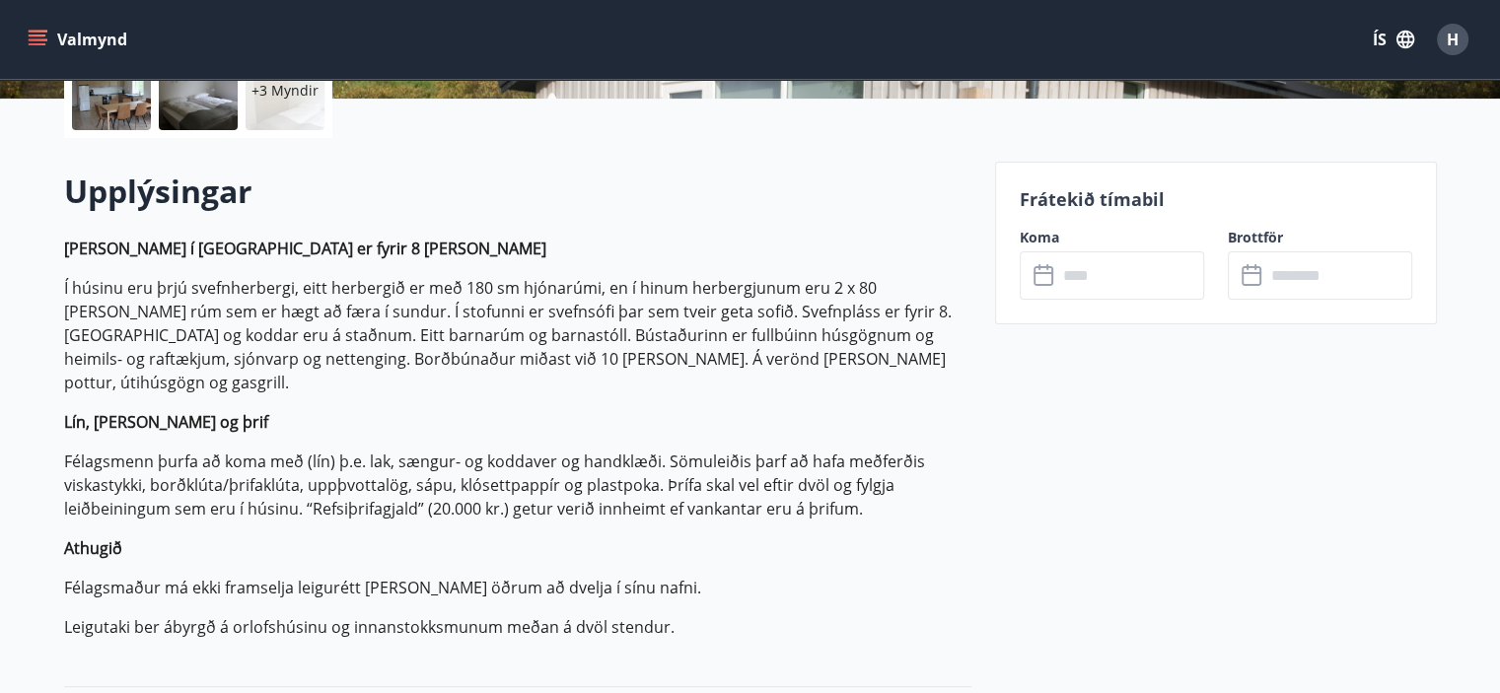
click at [1079, 271] on input "text" at bounding box center [1130, 275] width 147 height 48
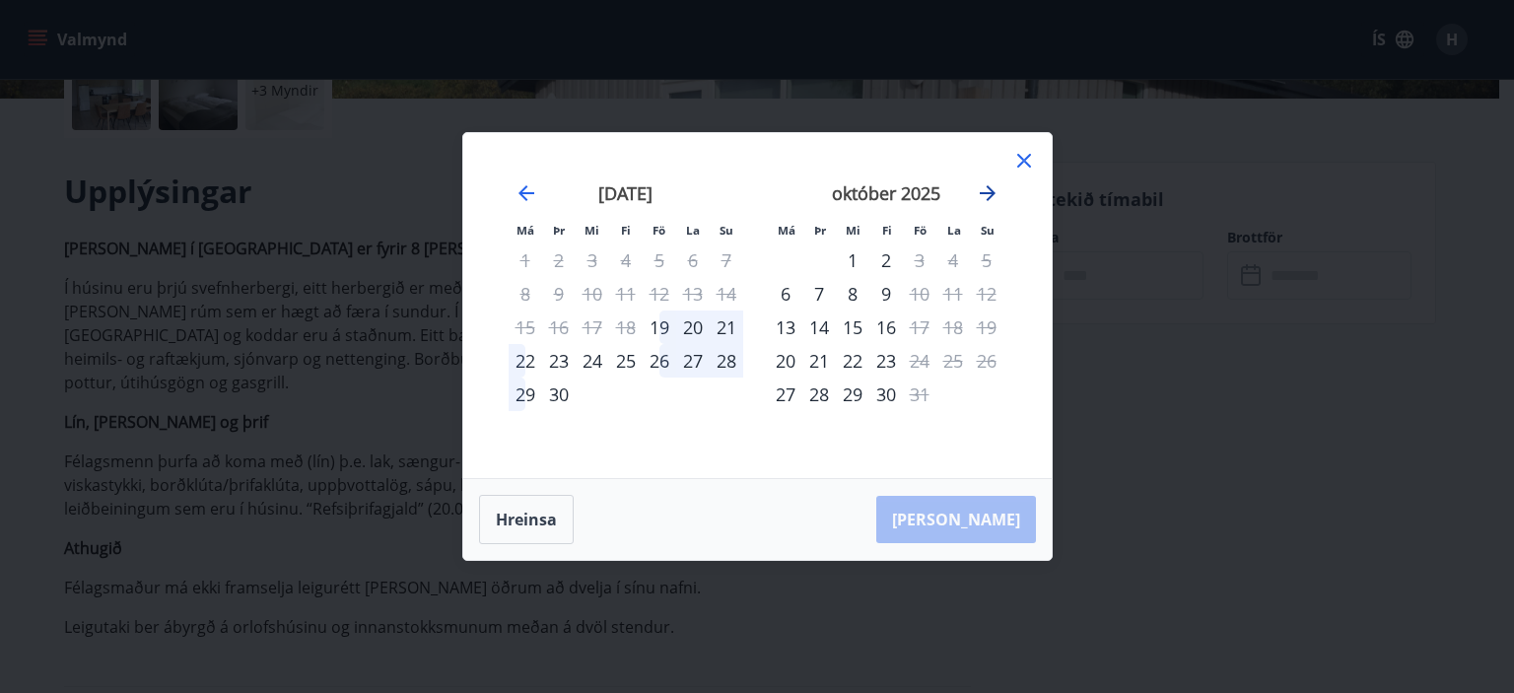
click at [983, 191] on icon "Move forward to switch to the next month." at bounding box center [988, 193] width 24 height 24
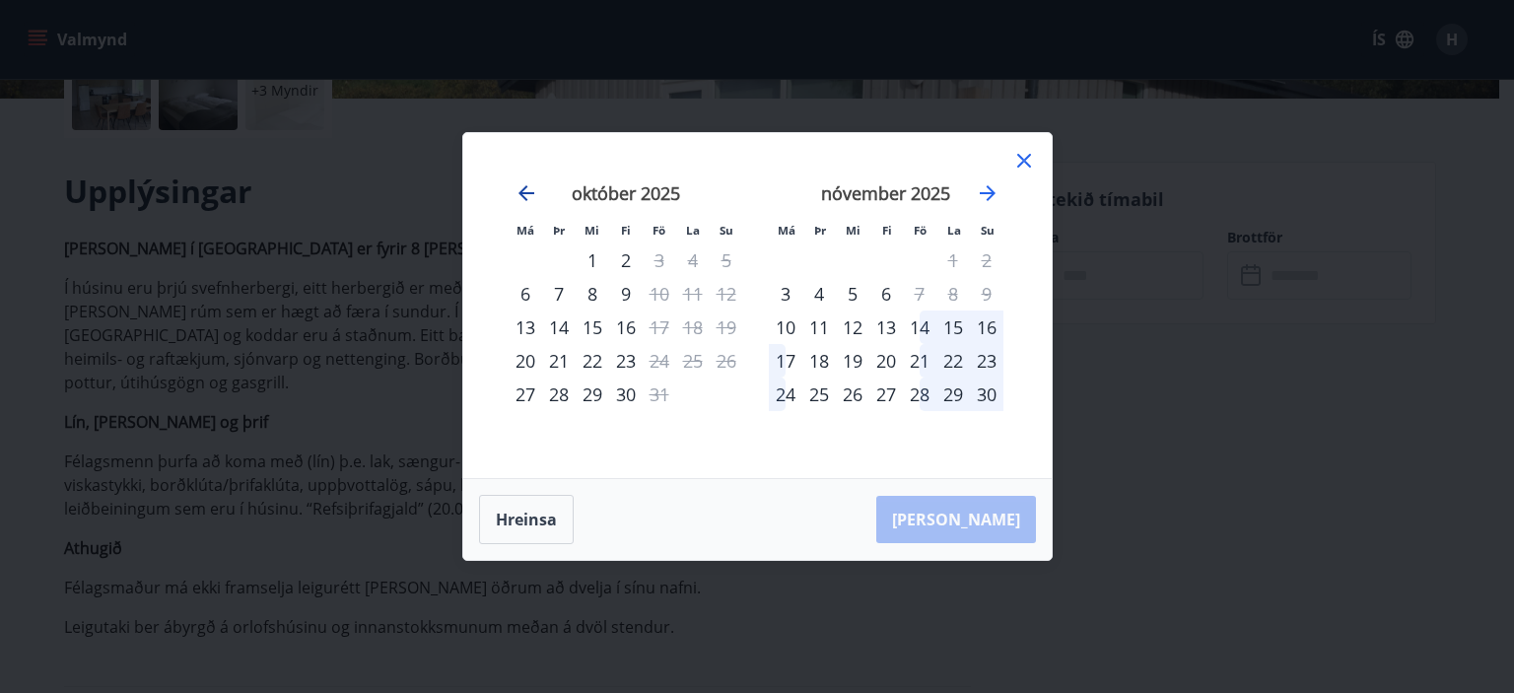
click at [527, 194] on icon "Move backward to switch to the previous month." at bounding box center [527, 193] width 16 height 16
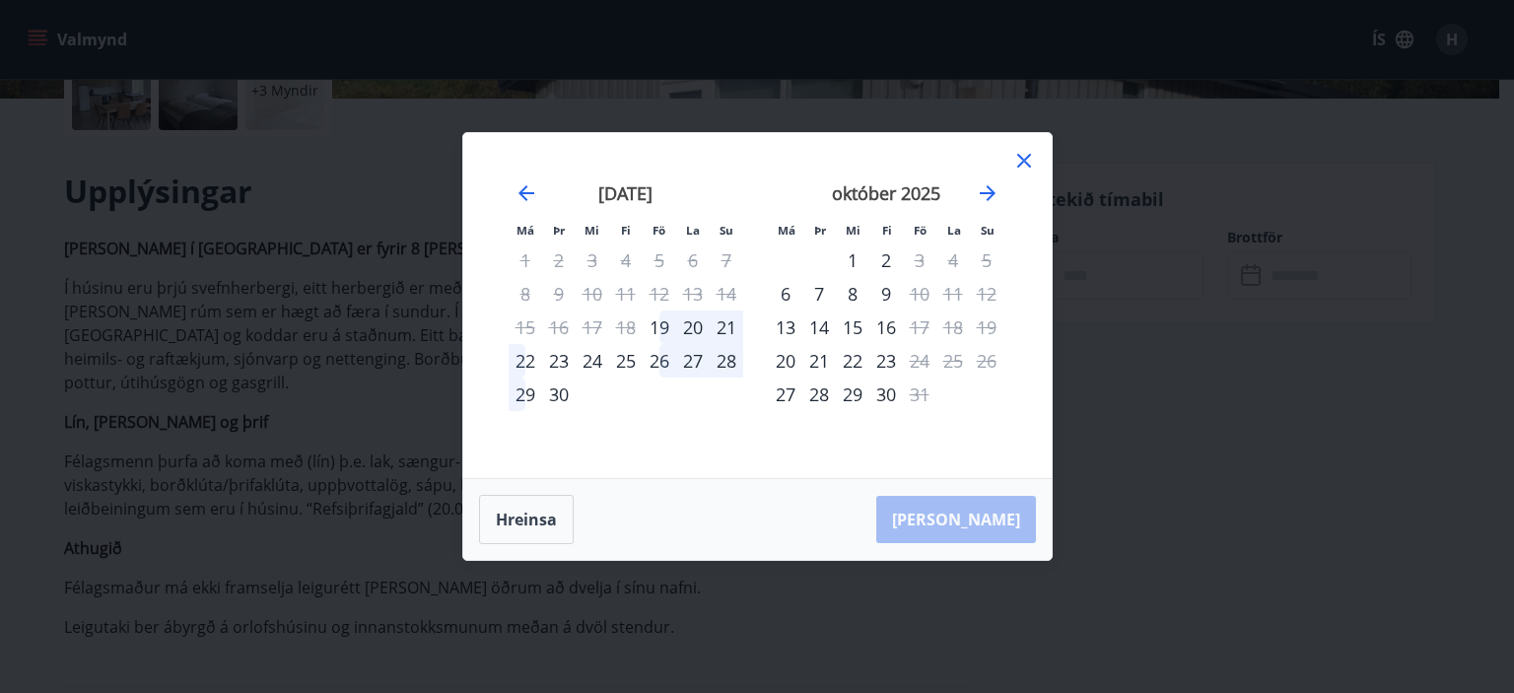
click at [1030, 162] on icon at bounding box center [1025, 161] width 24 height 24
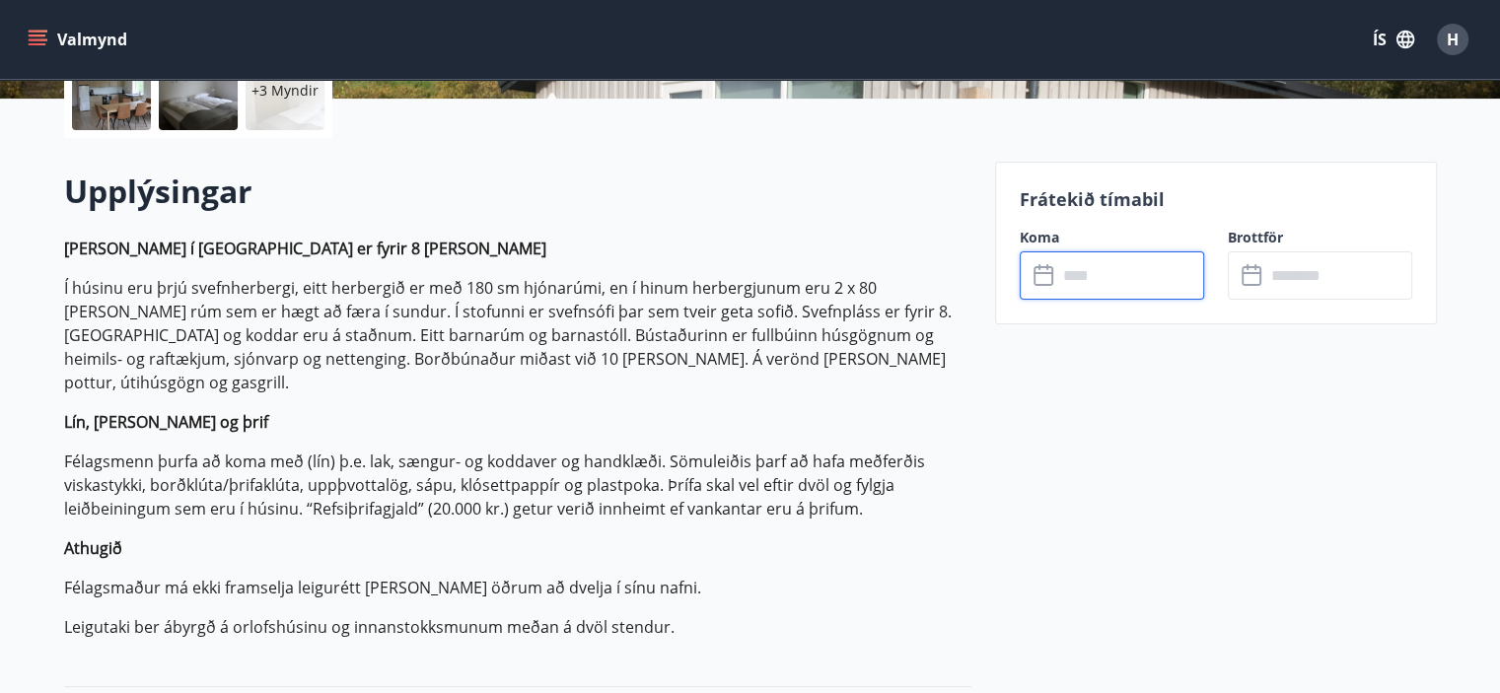
scroll to position [0, 0]
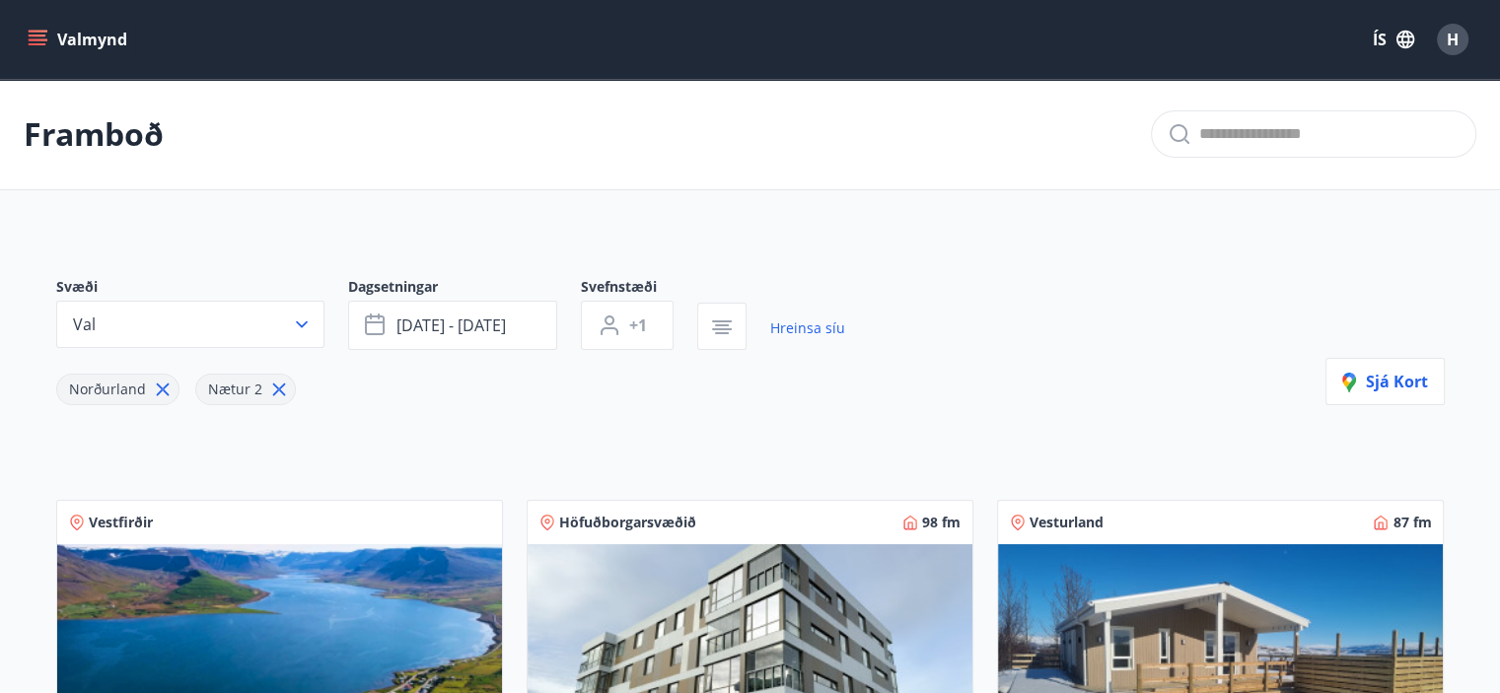
type input "*"
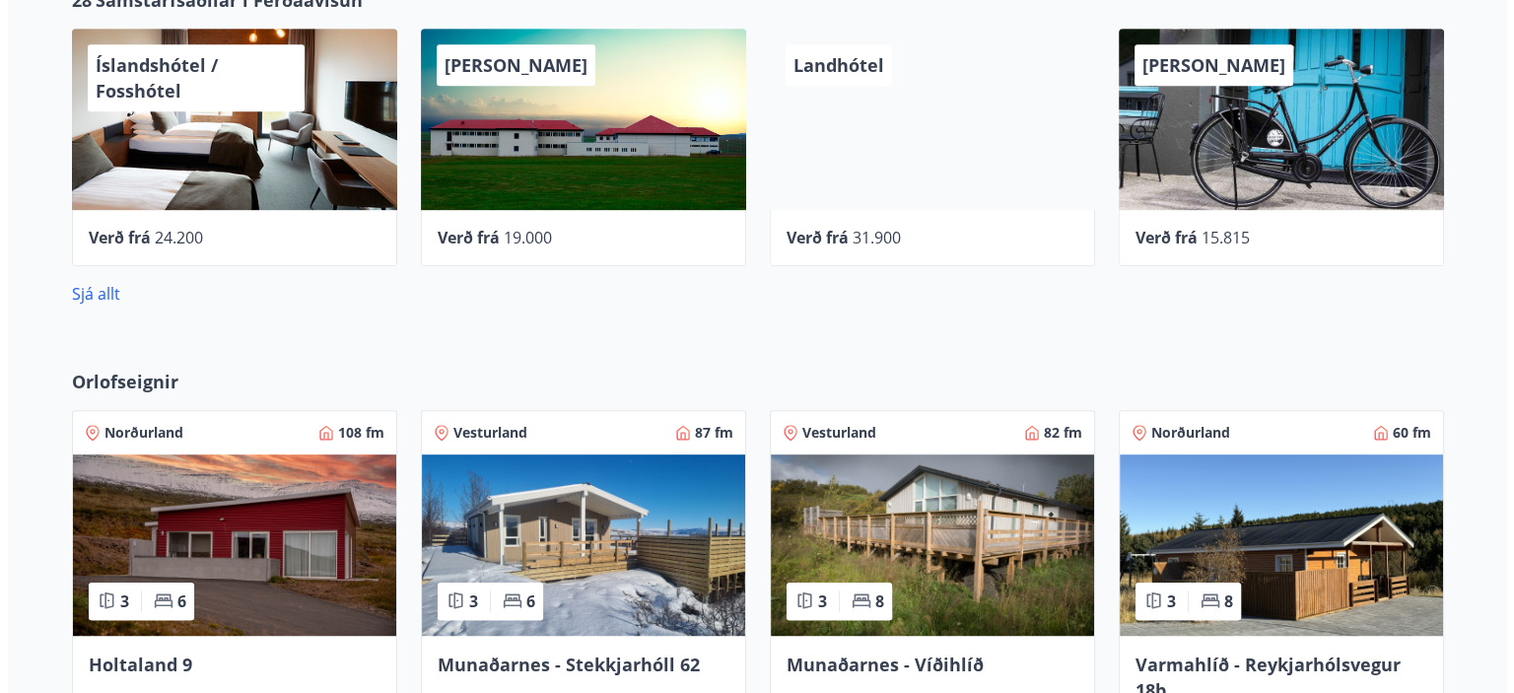
scroll to position [592, 0]
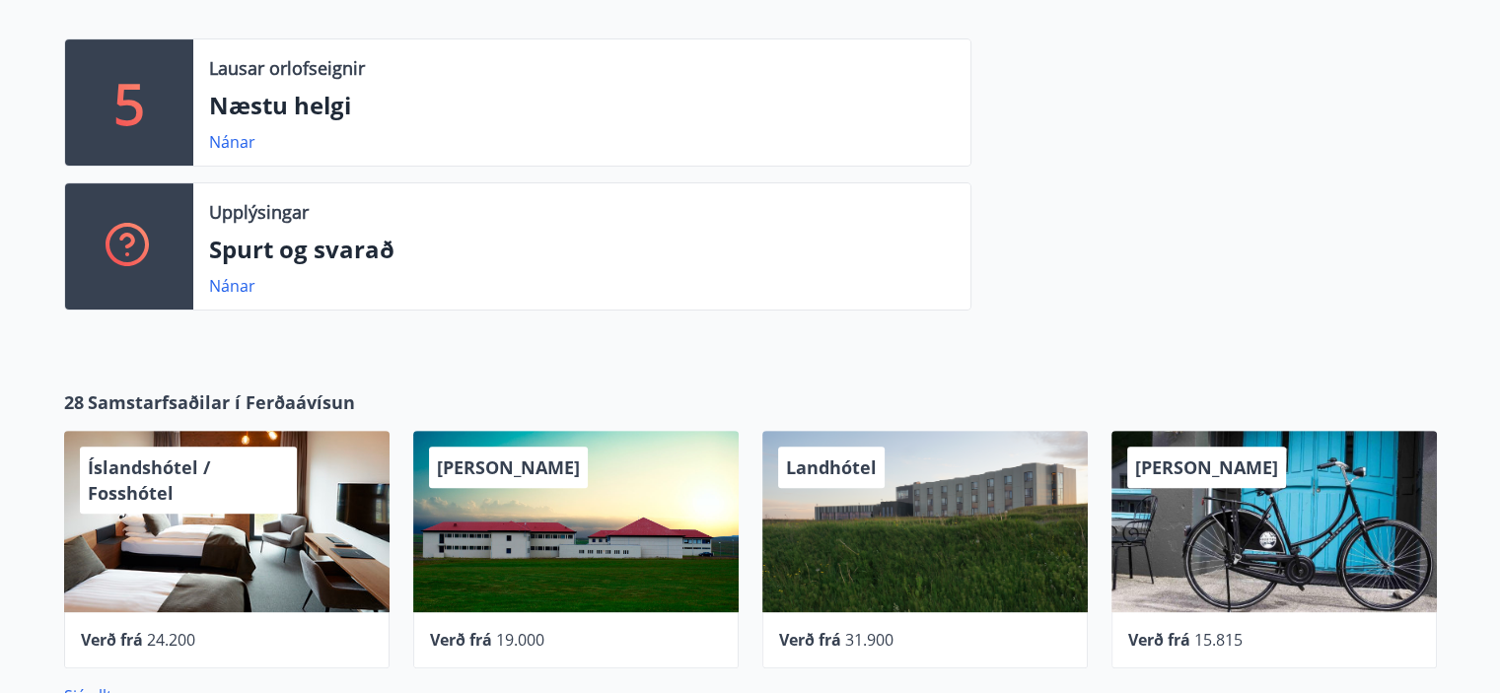
click at [150, 469] on span "Íslandshótel / Fosshótel" at bounding box center [149, 480] width 122 height 49
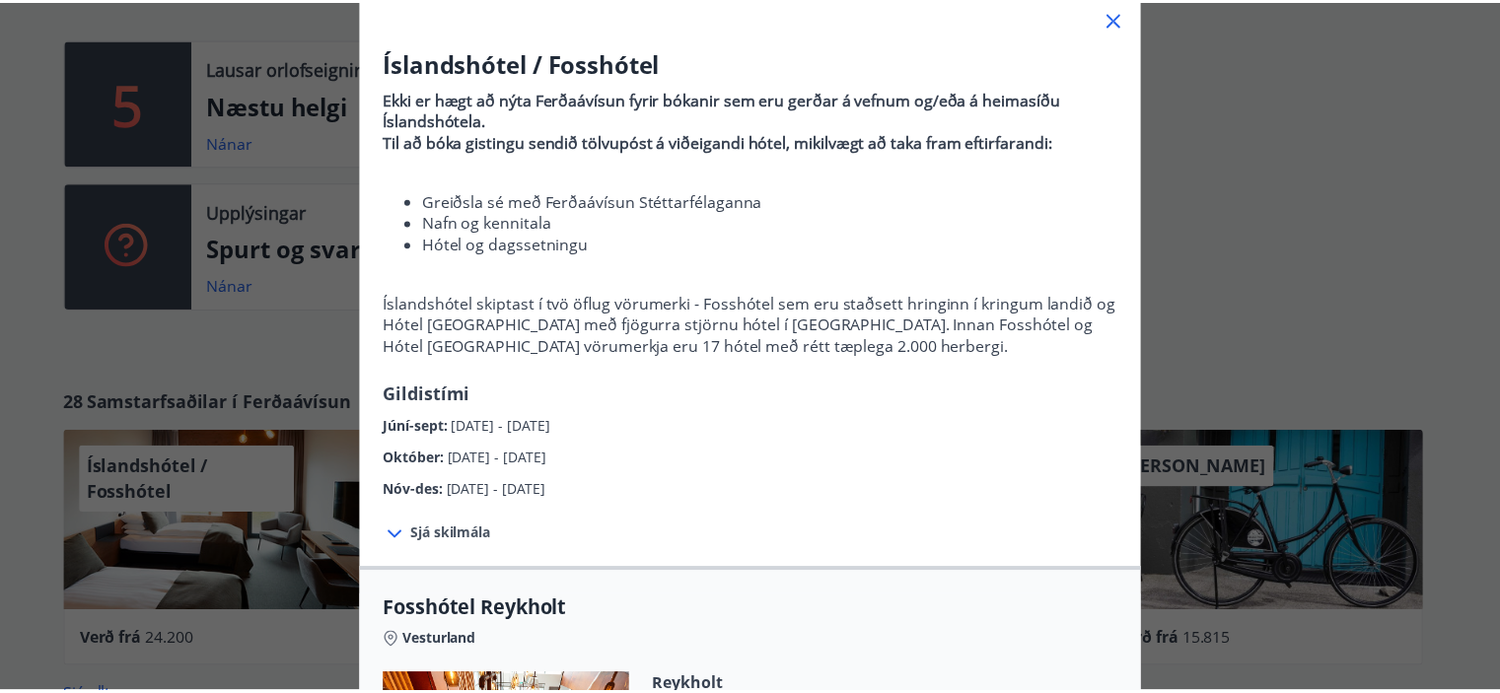
scroll to position [0, 0]
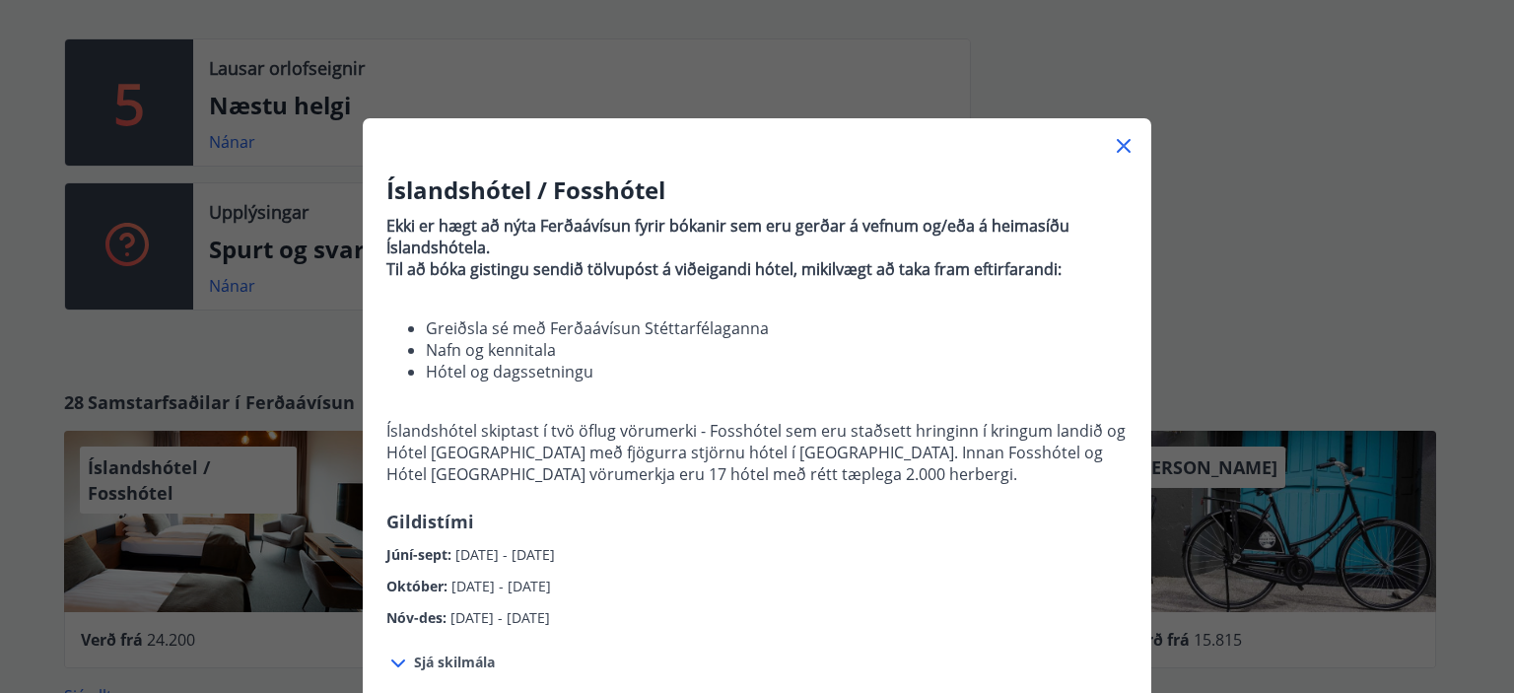
click at [1116, 138] on icon at bounding box center [1124, 146] width 24 height 24
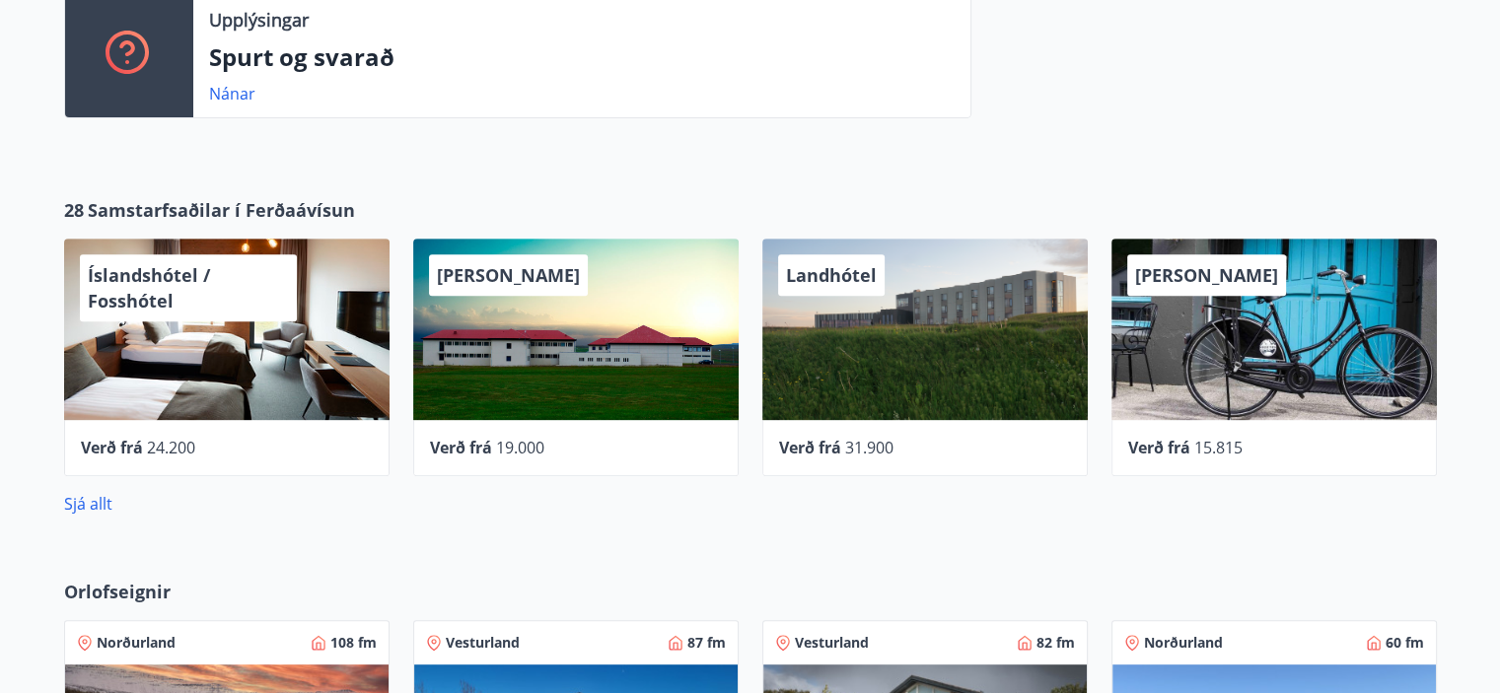
scroll to position [789, 0]
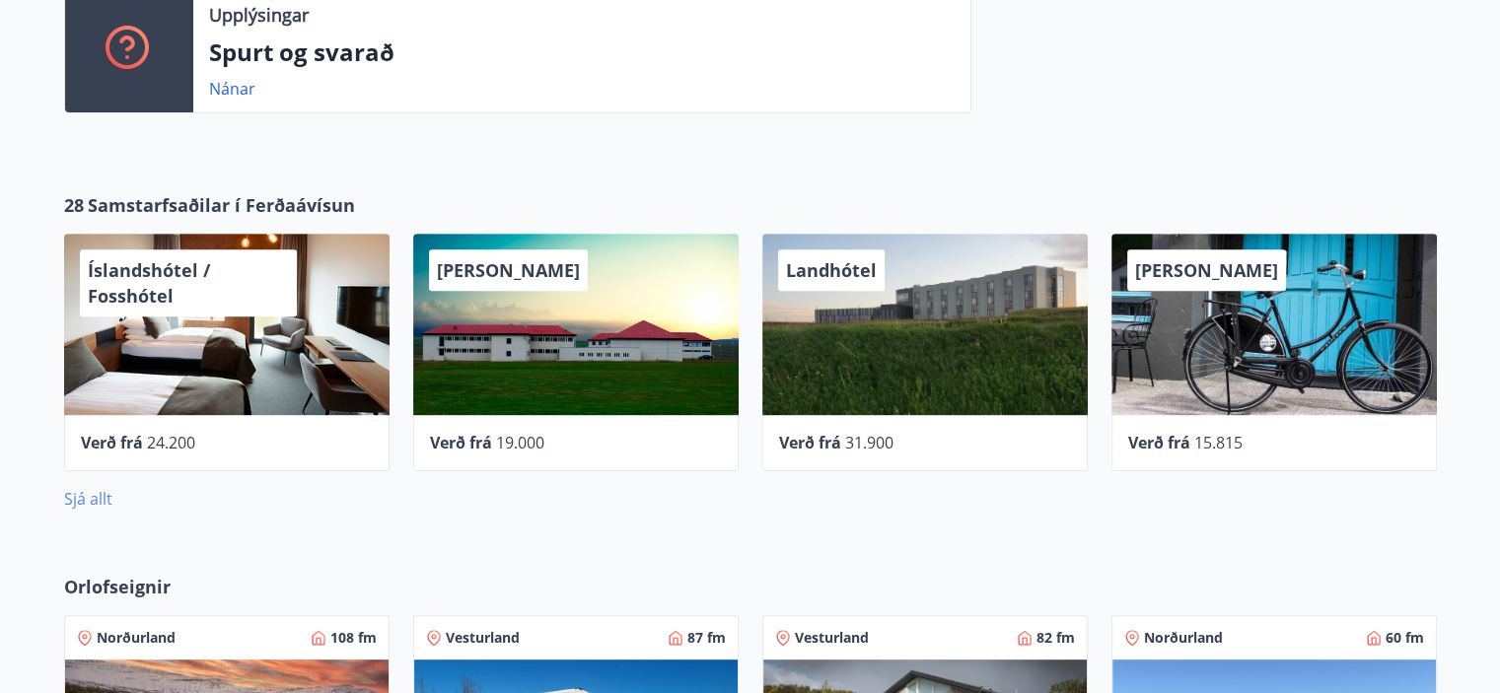
click at [98, 497] on link "Sjá allt" at bounding box center [88, 499] width 48 height 22
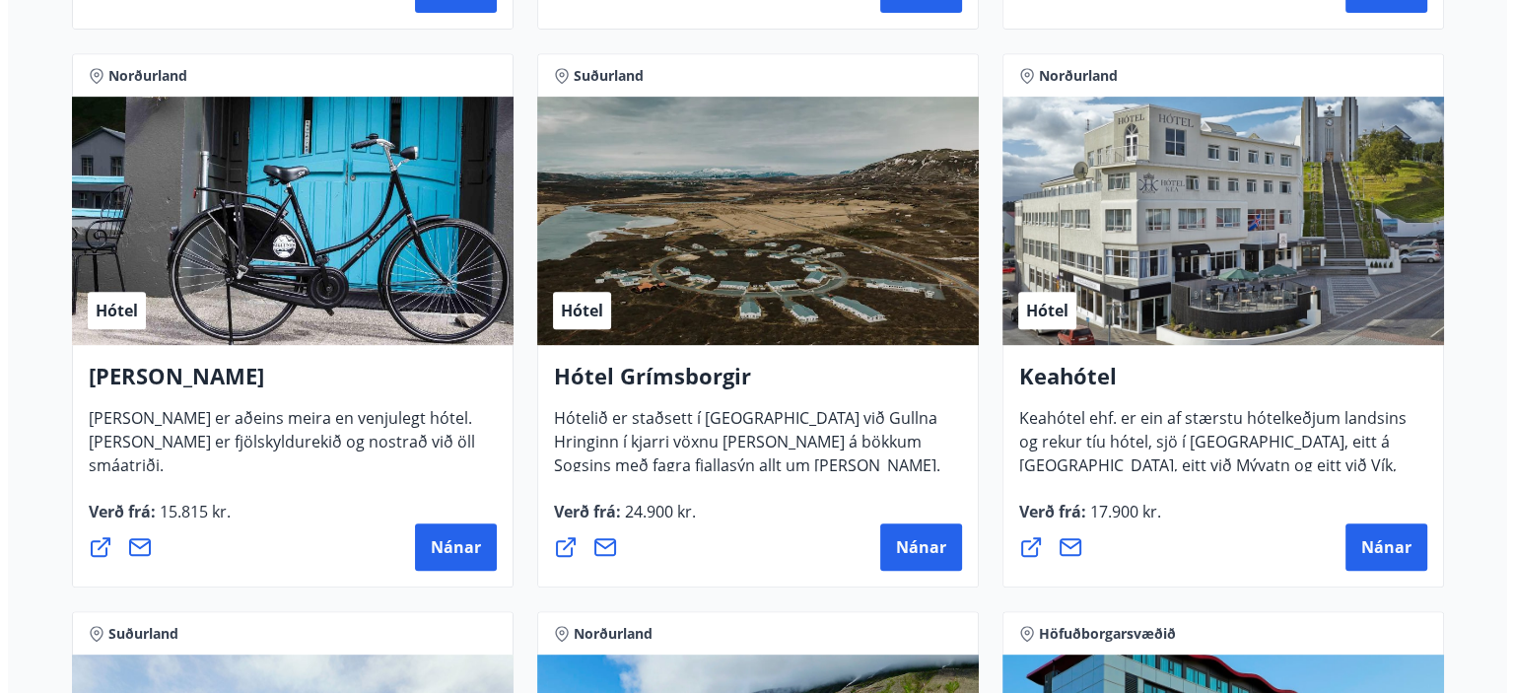
scroll to position [887, 0]
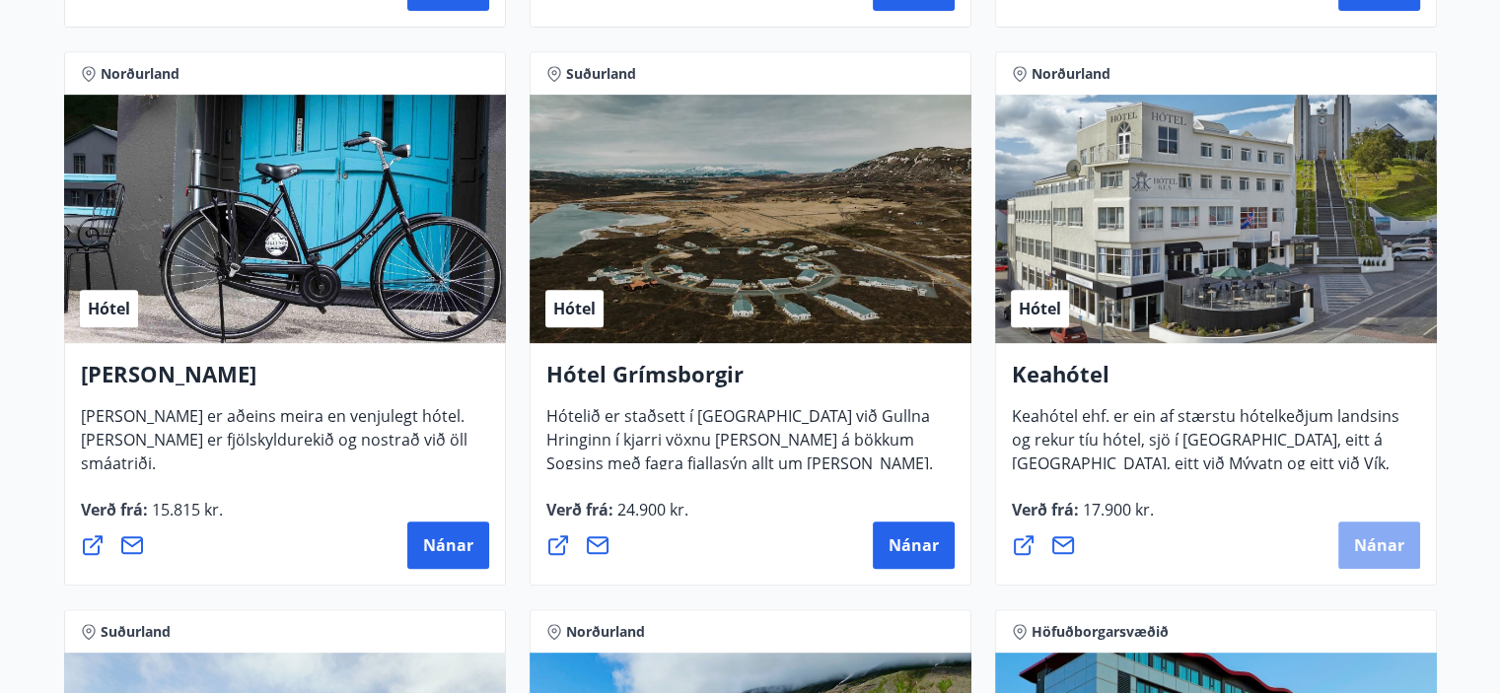
click at [1384, 538] on span "Nánar" at bounding box center [1379, 545] width 50 height 22
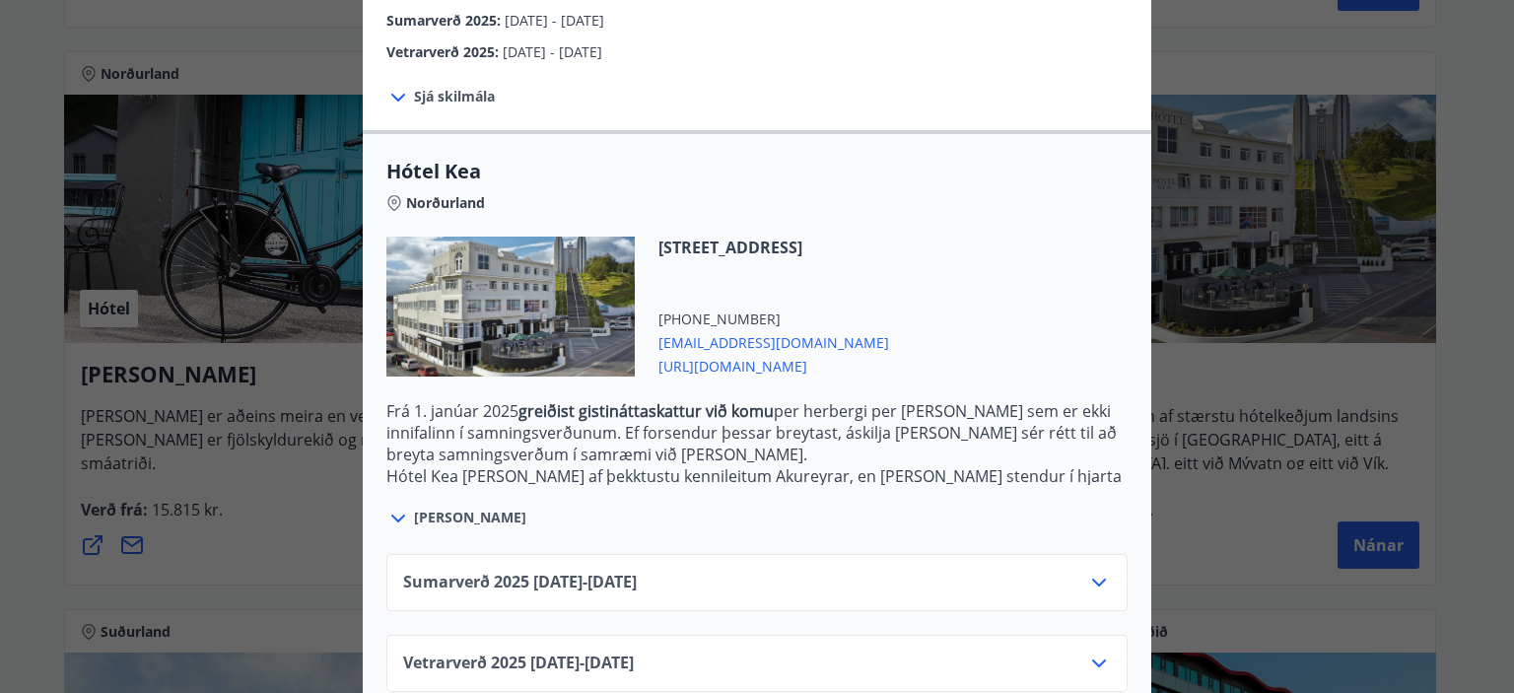
scroll to position [408, 0]
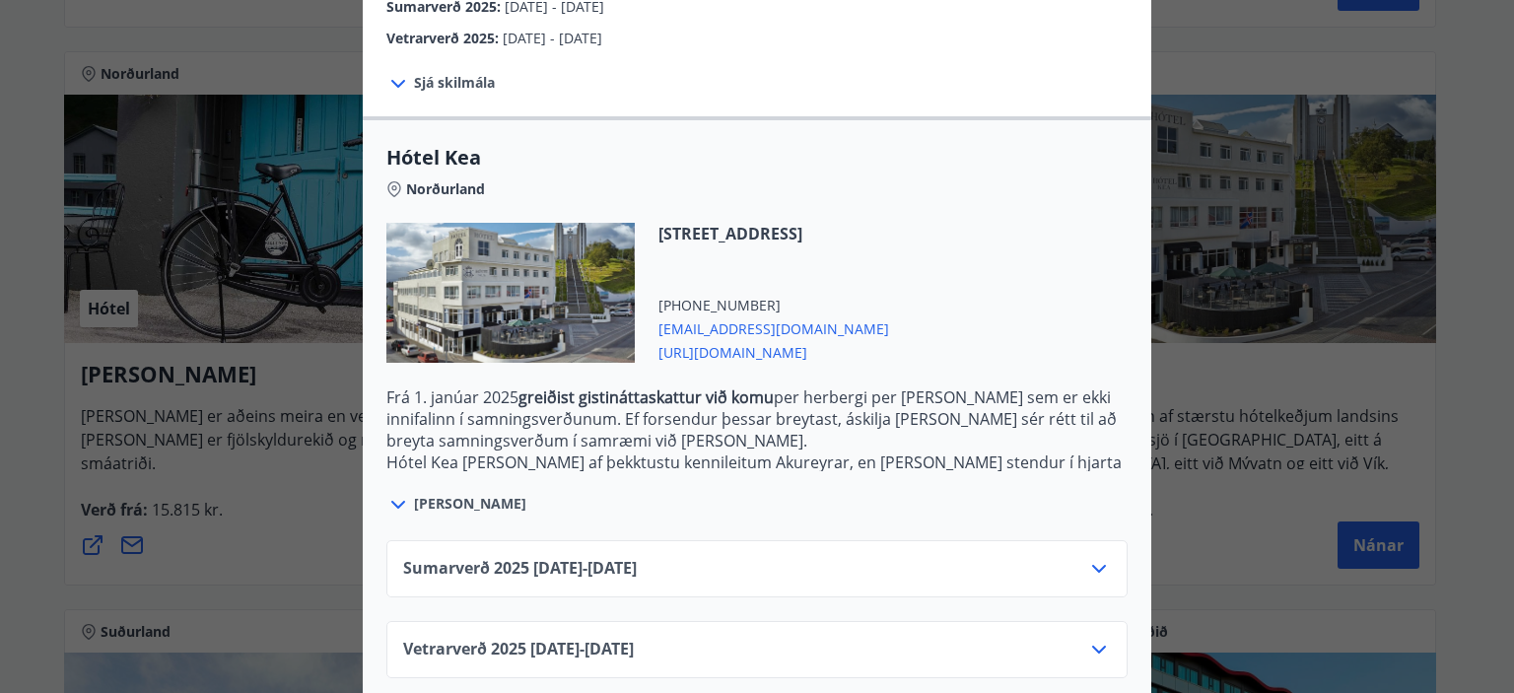
click at [1094, 565] on icon at bounding box center [1099, 569] width 14 height 8
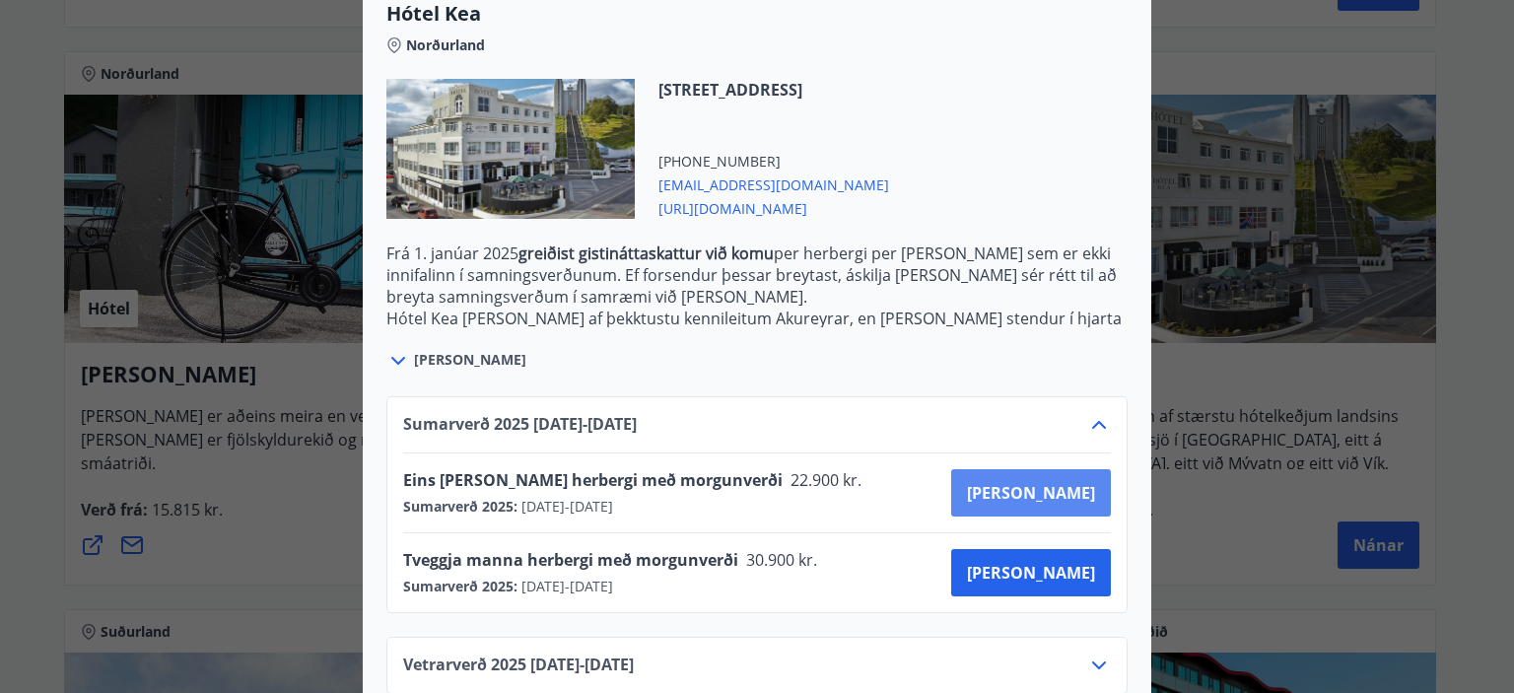
scroll to position [568, 0]
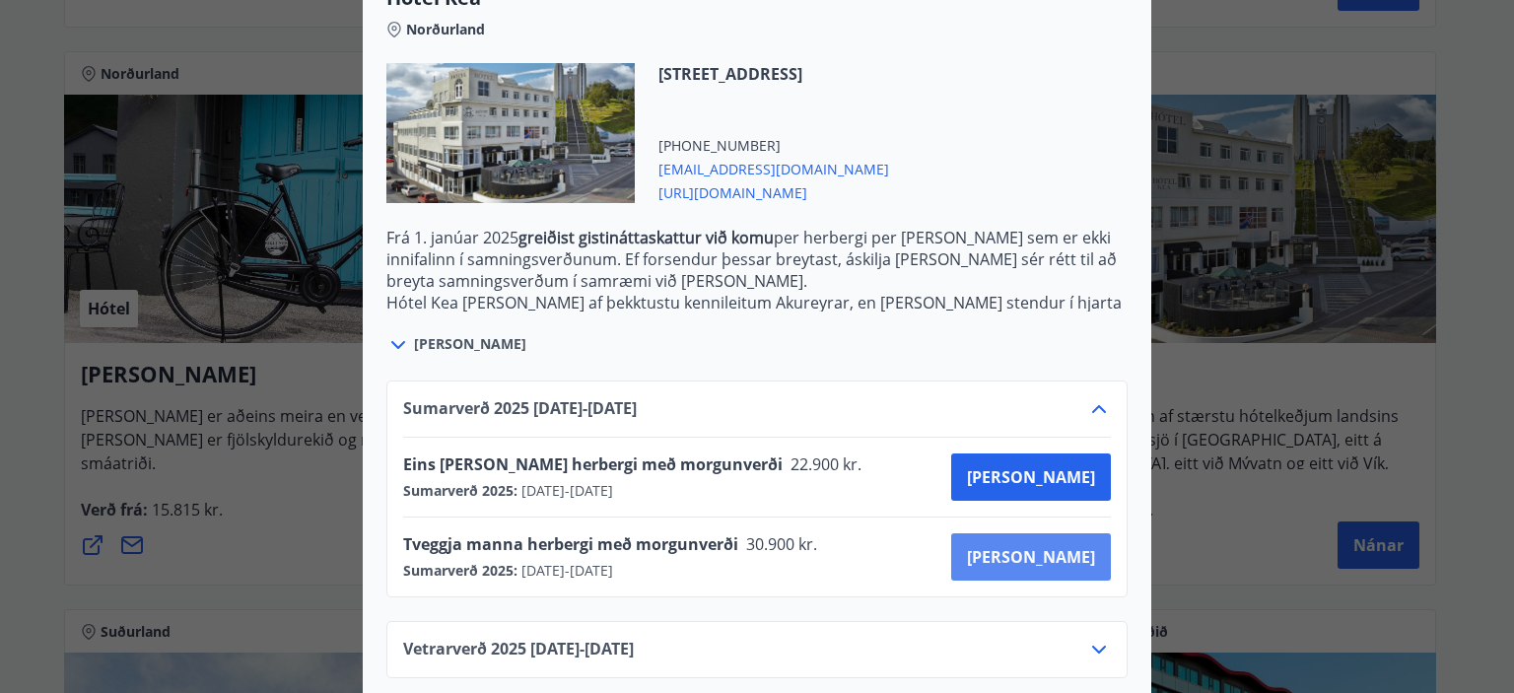
click at [1069, 546] on span "[PERSON_NAME]" at bounding box center [1031, 557] width 128 height 22
